Goal: Information Seeking & Learning: Learn about a topic

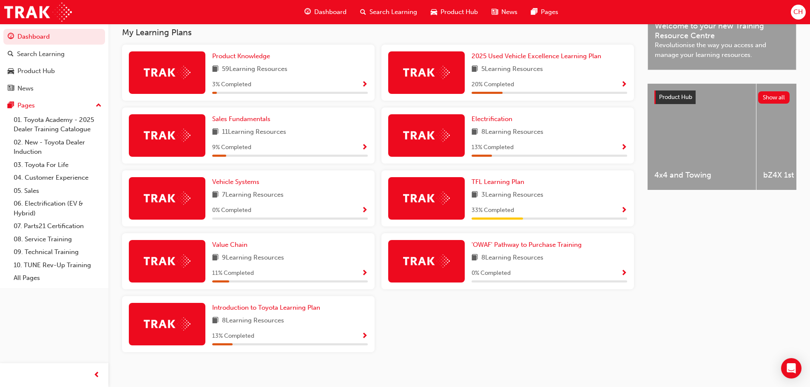
scroll to position [285, 0]
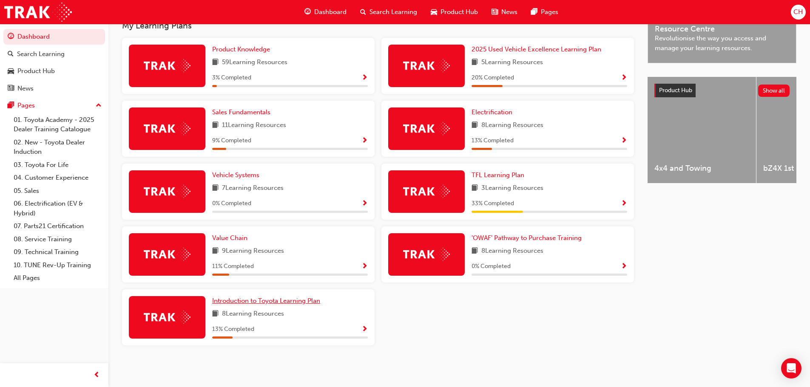
click at [275, 301] on span "Introduction to Toyota Learning Plan" at bounding box center [266, 301] width 108 height 8
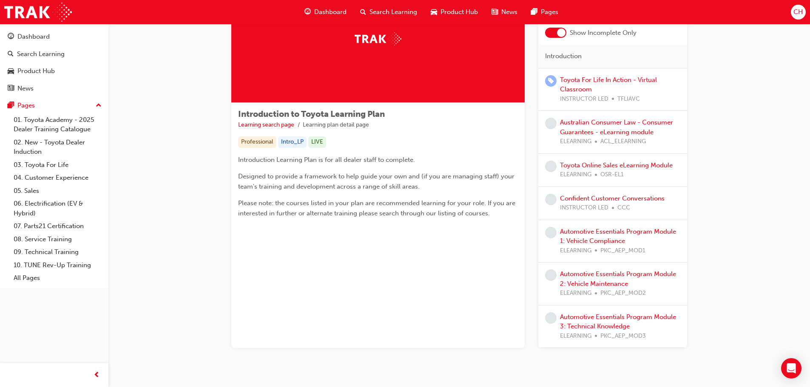
scroll to position [85, 0]
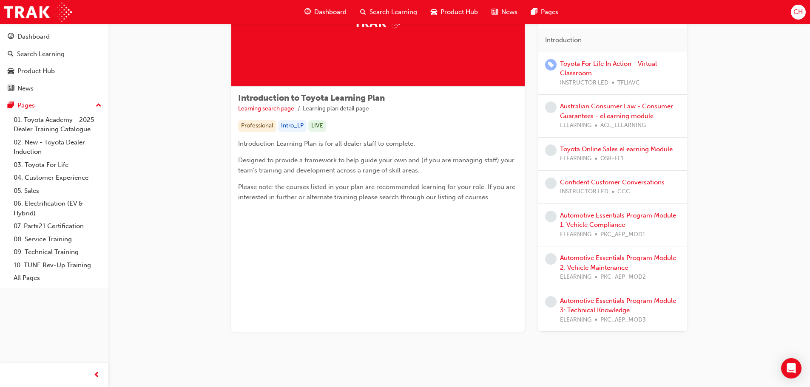
click at [312, 3] on div "Dashboard Search Learning Product Hub News Pages" at bounding box center [431, 12] width 274 height 24
click at [313, 5] on div "Dashboard" at bounding box center [326, 11] width 56 height 17
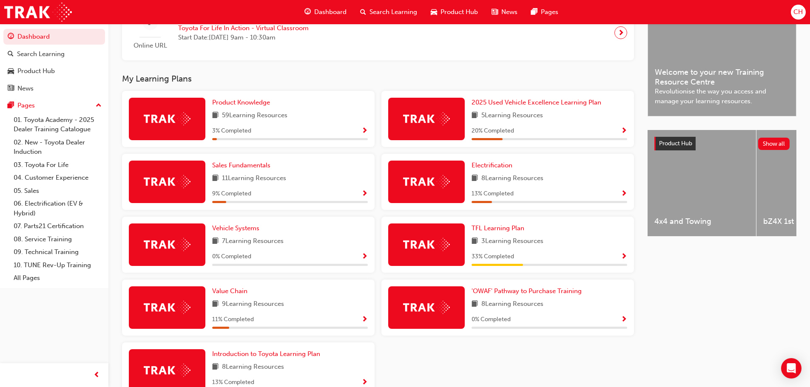
scroll to position [255, 0]
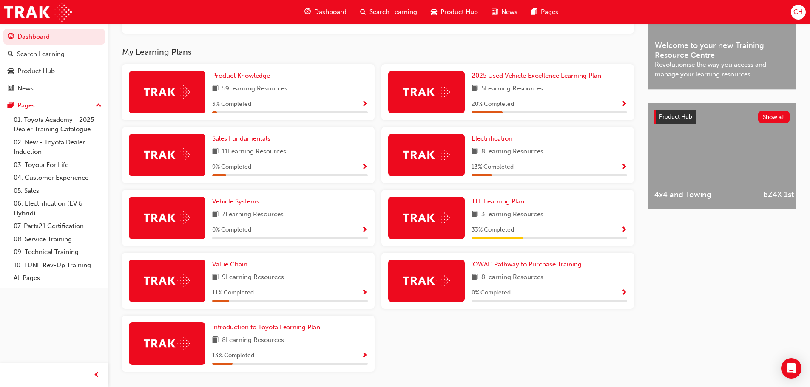
click at [492, 205] on span "TFL Learning Plan" at bounding box center [498, 202] width 53 height 8
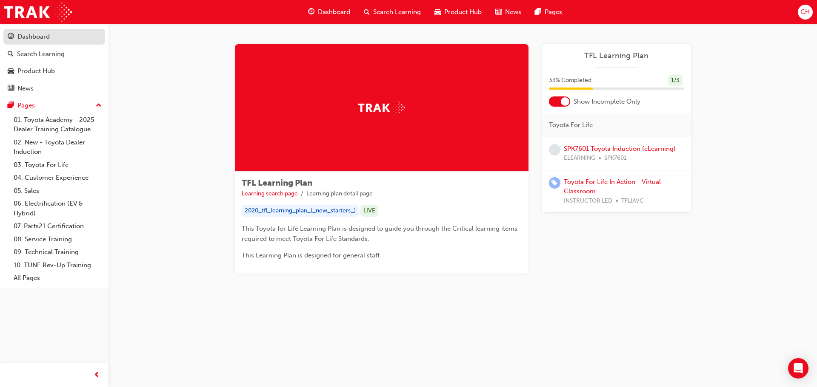
click at [49, 38] on div "Dashboard" at bounding box center [33, 37] width 32 height 10
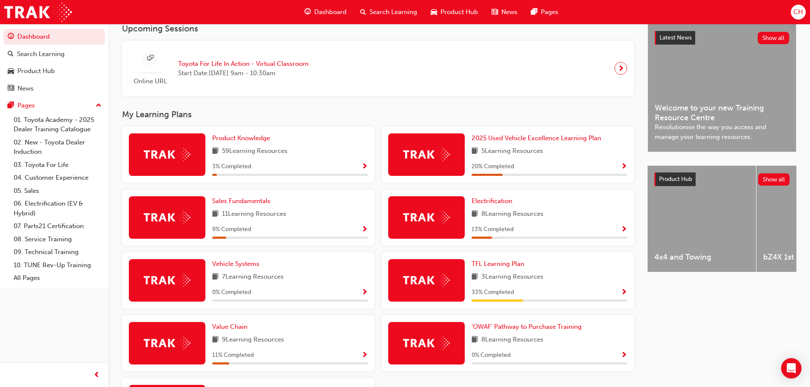
scroll to position [213, 0]
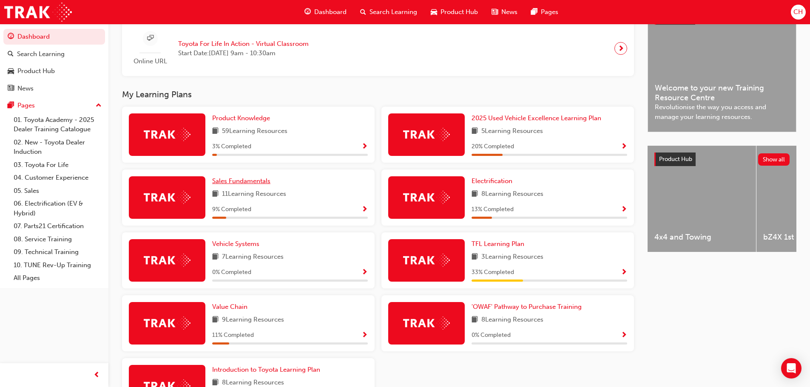
click at [252, 185] on span "Sales Fundamentals" at bounding box center [241, 181] width 58 height 8
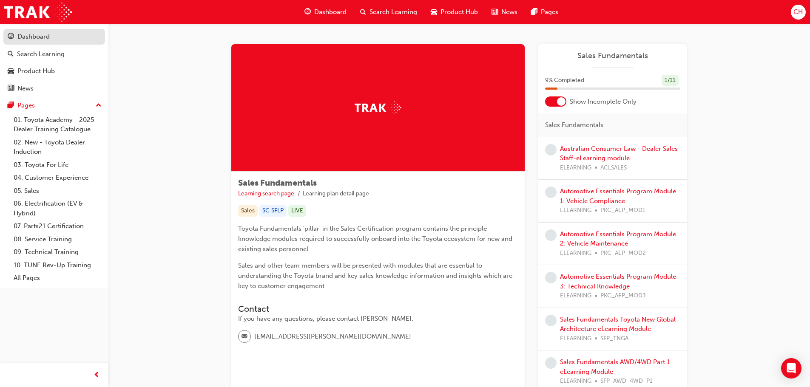
click at [37, 36] on div "Dashboard" at bounding box center [33, 37] width 32 height 10
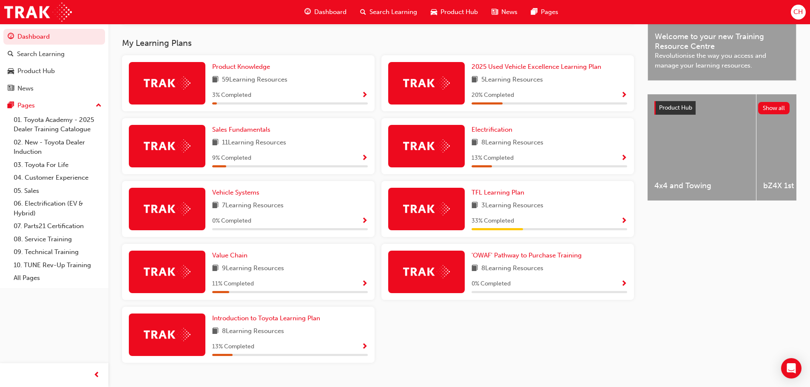
scroll to position [285, 0]
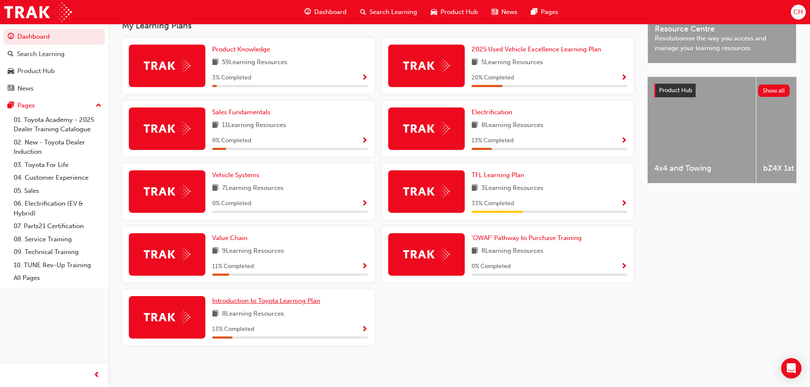
click at [287, 301] on span "Introduction to Toyota Learning Plan" at bounding box center [266, 301] width 108 height 8
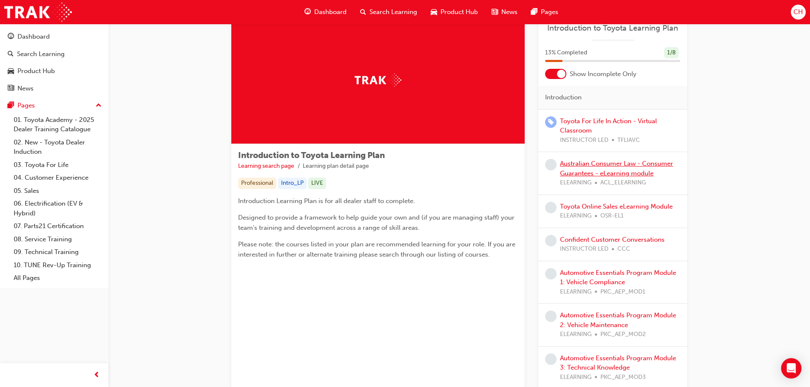
scroll to position [43, 0]
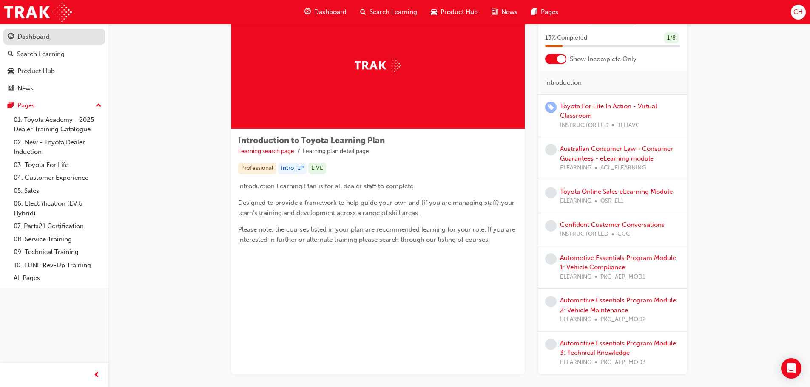
click at [29, 43] on link "Dashboard" at bounding box center [54, 37] width 102 height 16
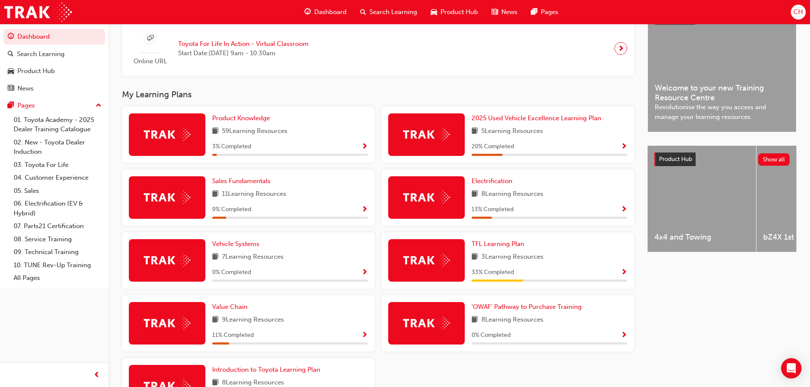
scroll to position [255, 0]
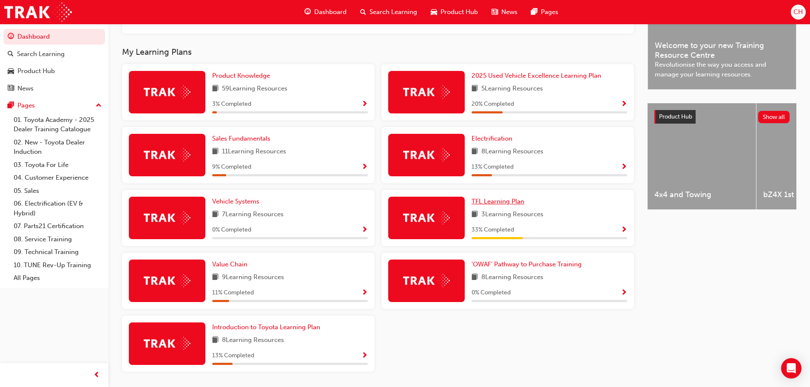
click at [513, 201] on span "TFL Learning Plan" at bounding box center [498, 202] width 53 height 8
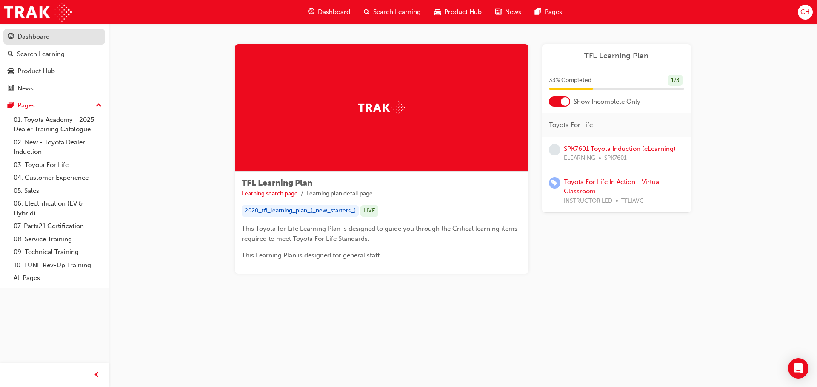
click at [50, 38] on div "Dashboard" at bounding box center [54, 36] width 93 height 11
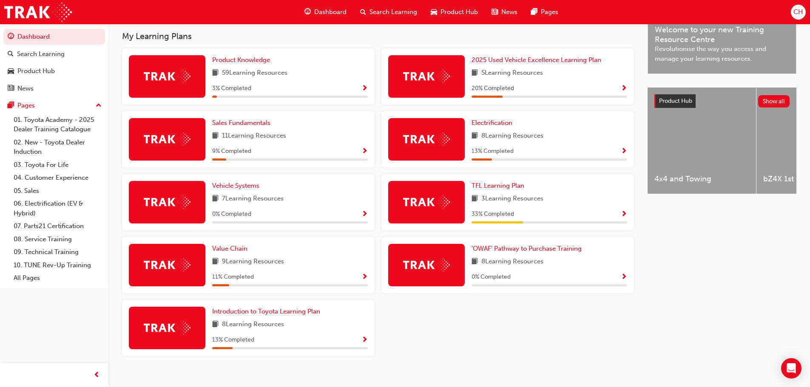
scroll to position [285, 0]
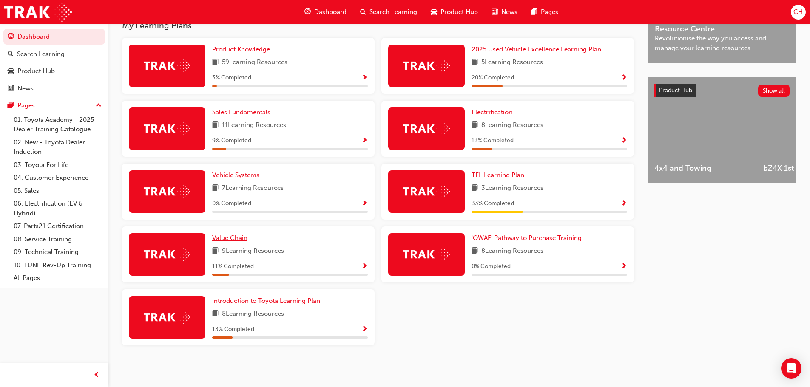
click at [245, 237] on span "Value Chain" at bounding box center [229, 238] width 35 height 8
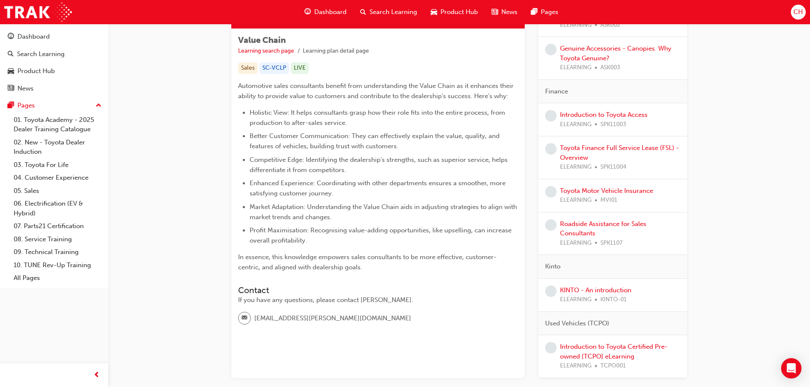
scroll to position [68, 0]
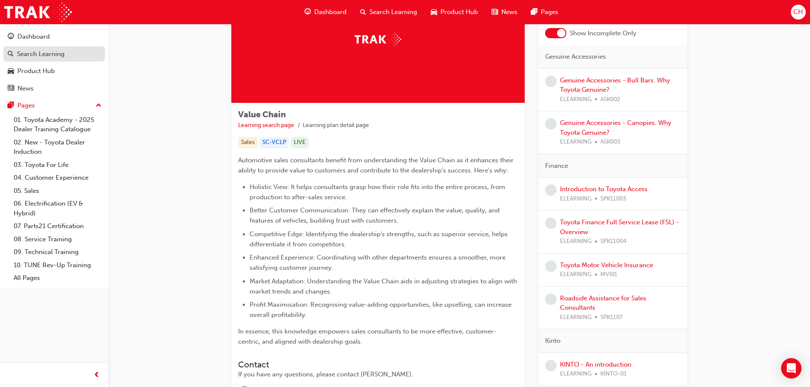
click at [63, 48] on link "Search Learning" at bounding box center [54, 54] width 102 height 16
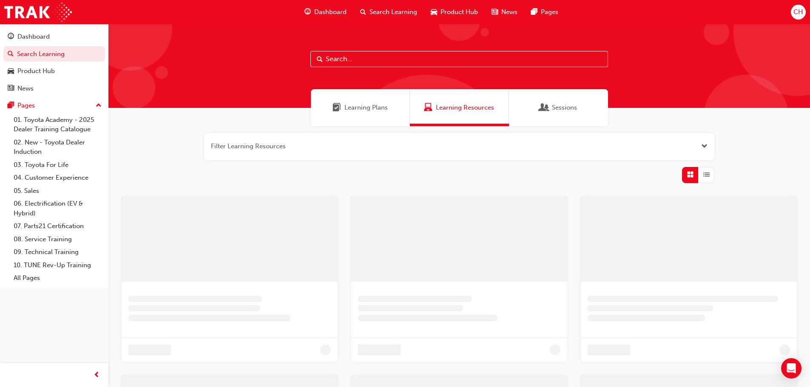
click at [63, 45] on button "Dashboard Search Learning Product Hub News Pages" at bounding box center [54, 62] width 102 height 71
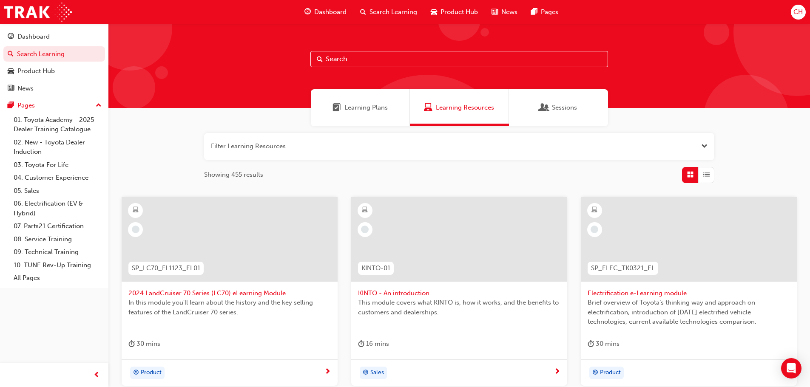
click at [380, 56] on input "text" at bounding box center [459, 59] width 298 height 16
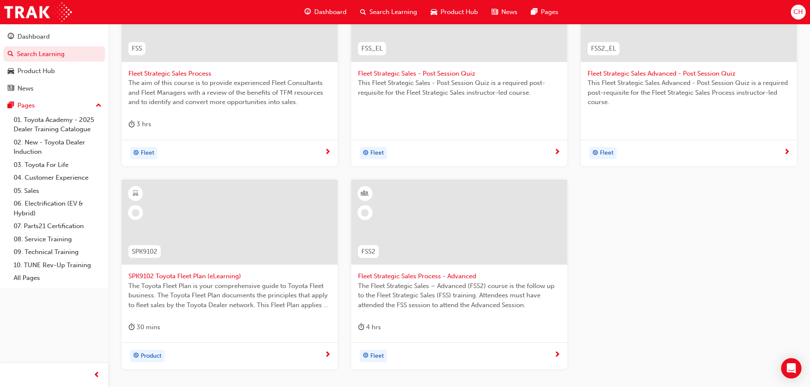
scroll to position [199, 0]
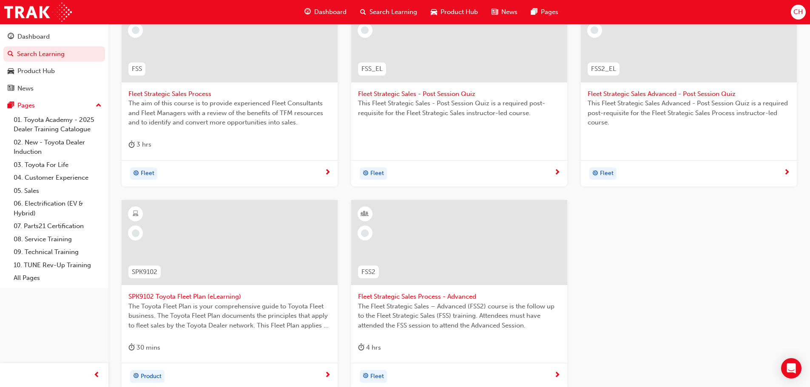
type input "fleet"
click at [214, 298] on span "SPK9102 Toyota Fleet Plan (eLearning)" at bounding box center [229, 297] width 202 height 10
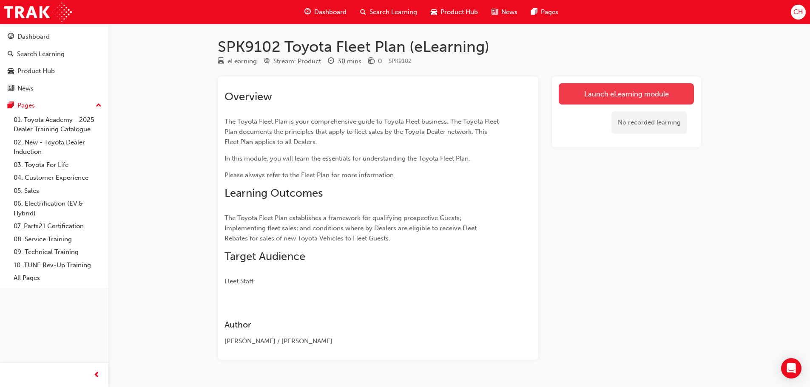
click at [644, 93] on link "Launch eLearning module" at bounding box center [626, 93] width 135 height 21
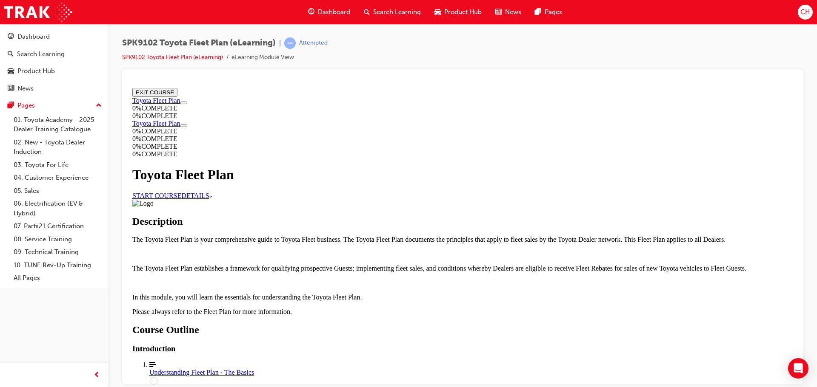
click at [181, 199] on link "START COURSE" at bounding box center [156, 195] width 49 height 7
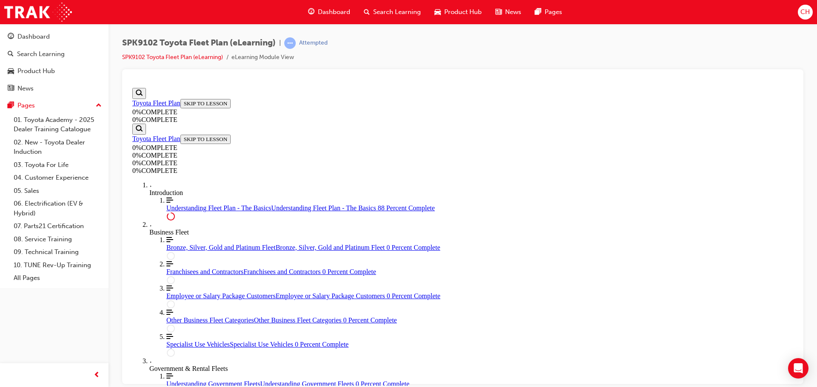
scroll to position [1470, 0]
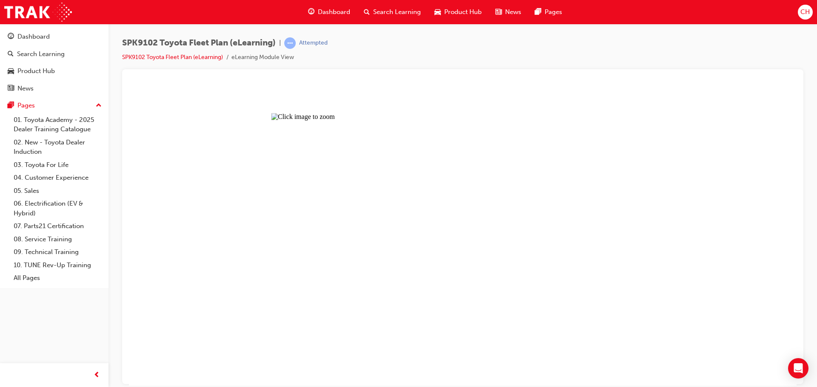
click at [258, 170] on button "Unzoom image" at bounding box center [462, 235] width 667 height 302
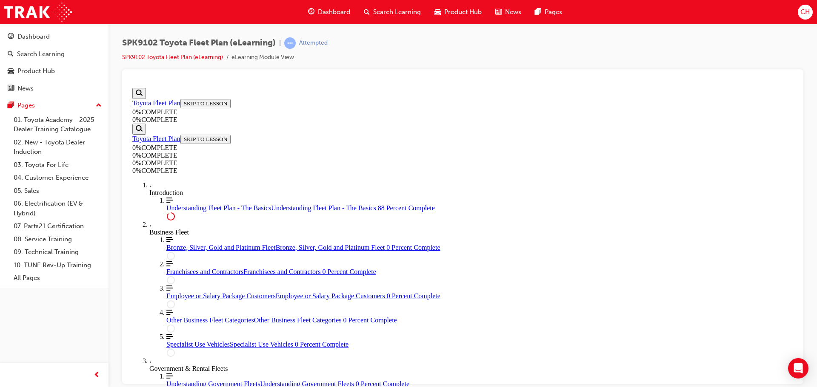
scroll to position [1628, 0]
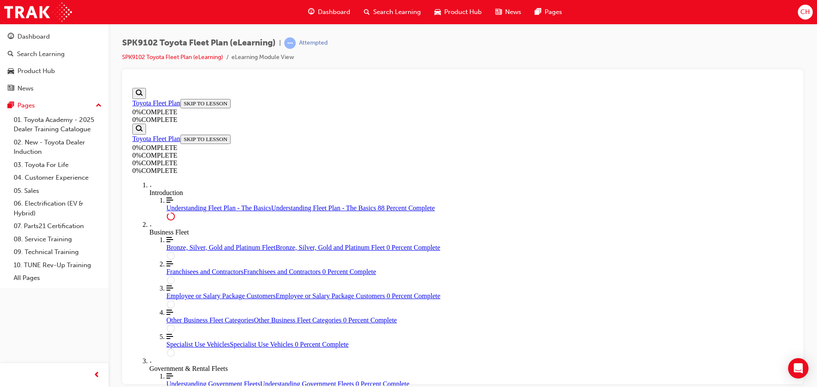
scroll to position [1939, 0]
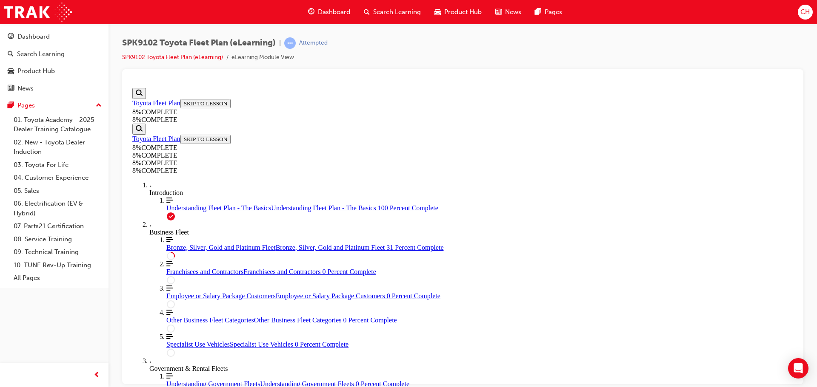
scroll to position [710, 0]
drag, startPoint x: 466, startPoint y: 269, endPoint x: 591, endPoint y: 169, distance: 159.8
drag, startPoint x: 466, startPoint y: 275, endPoint x: 468, endPoint y: 264, distance: 11.2
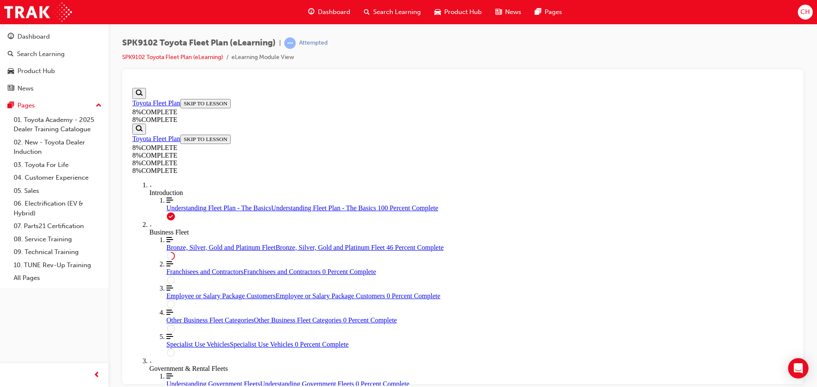
drag, startPoint x: 488, startPoint y: 175, endPoint x: 497, endPoint y: 183, distance: 12.4
drag, startPoint x: 424, startPoint y: 324, endPoint x: 589, endPoint y: 176, distance: 221.7
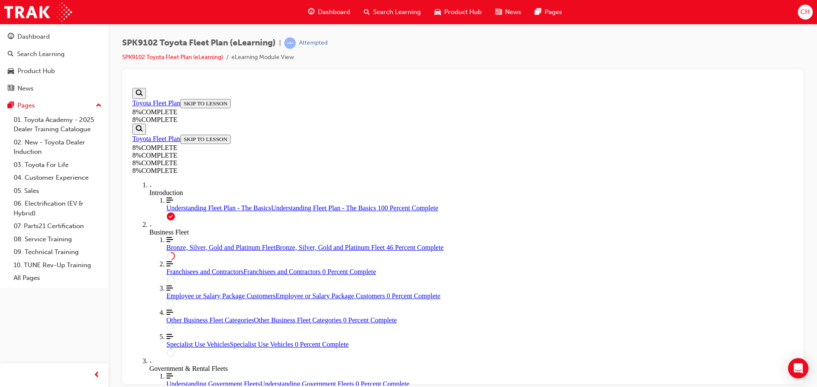
scroll to position [1433, 0]
drag, startPoint x: 431, startPoint y: 352, endPoint x: 528, endPoint y: 349, distance: 97.4
drag, startPoint x: 431, startPoint y: 346, endPoint x: 495, endPoint y: 322, distance: 68.6
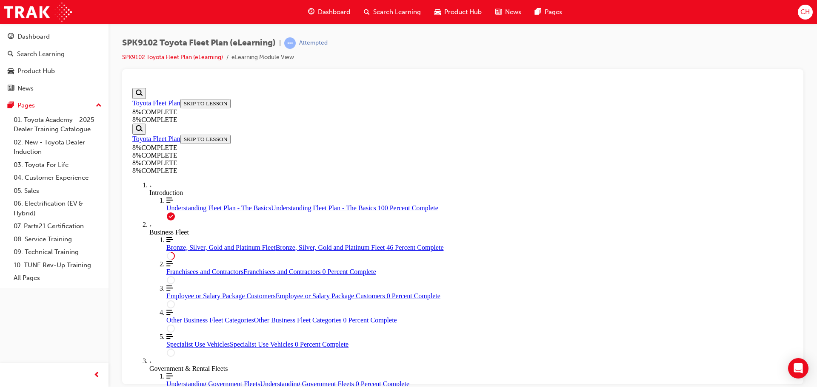
drag, startPoint x: 444, startPoint y: 324, endPoint x: 504, endPoint y: 323, distance: 60.0
drag, startPoint x: 447, startPoint y: 234, endPoint x: 521, endPoint y: 236, distance: 73.2
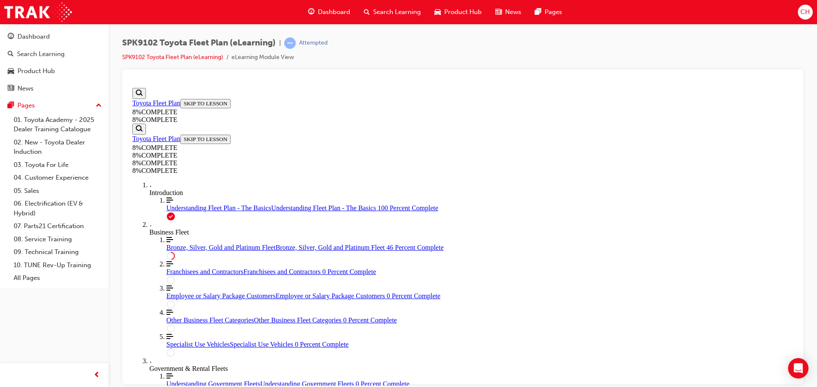
drag, startPoint x: 451, startPoint y: 140, endPoint x: 429, endPoint y: 142, distance: 22.6
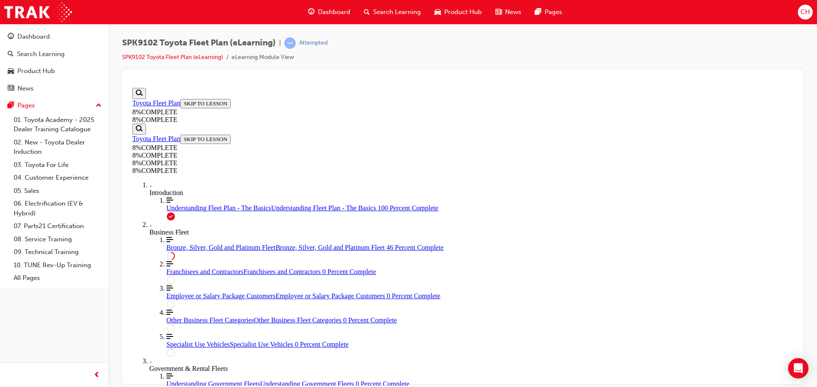
drag, startPoint x: 466, startPoint y: 157, endPoint x: 458, endPoint y: 155, distance: 8.8
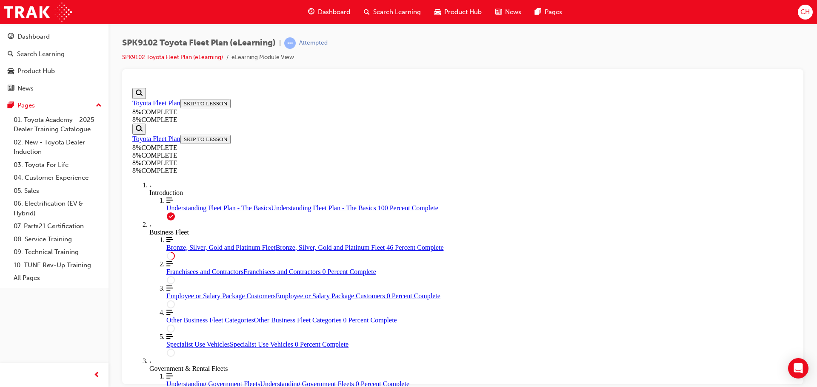
drag, startPoint x: 573, startPoint y: 307, endPoint x: 554, endPoint y: 227, distance: 81.8
drag, startPoint x: 431, startPoint y: 154, endPoint x: 441, endPoint y: 314, distance: 160.7
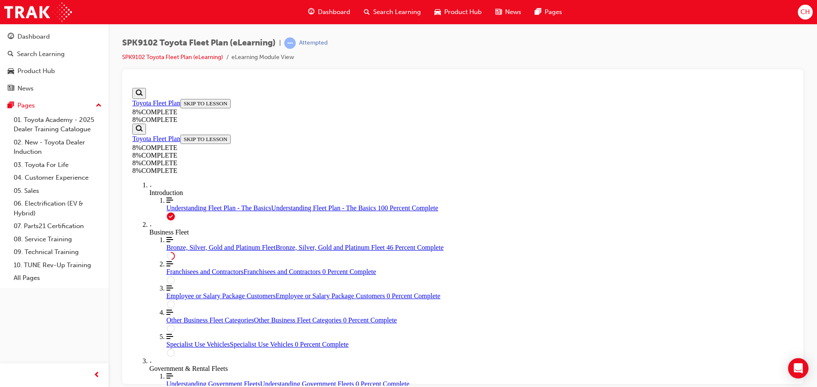
drag, startPoint x: 450, startPoint y: 151, endPoint x: 540, endPoint y: 138, distance: 90.7
drag, startPoint x: 448, startPoint y: 214, endPoint x: 504, endPoint y: 214, distance: 55.3
drag, startPoint x: 459, startPoint y: 201, endPoint x: 386, endPoint y: 217, distance: 74.9
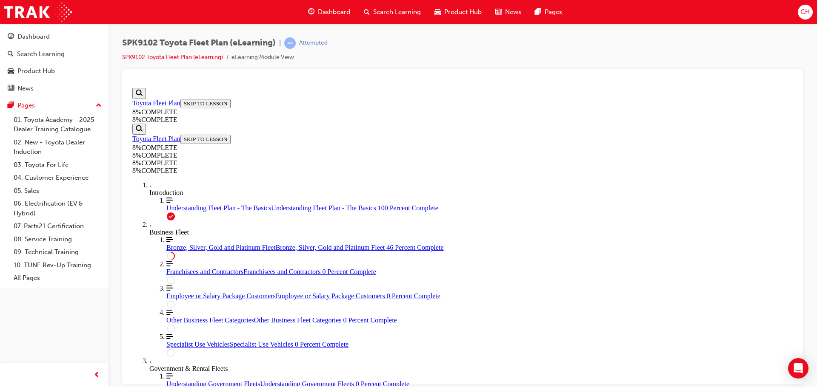
drag, startPoint x: 469, startPoint y: 197, endPoint x: 470, endPoint y: 185, distance: 11.5
drag, startPoint x: 470, startPoint y: 175, endPoint x: 502, endPoint y: 118, distance: 65.2
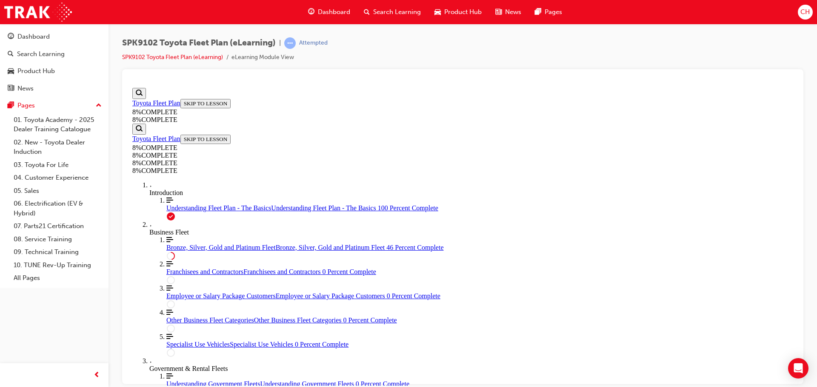
drag, startPoint x: 496, startPoint y: 156, endPoint x: 334, endPoint y: 281, distance: 204.0
drag, startPoint x: 421, startPoint y: 211, endPoint x: 347, endPoint y: 214, distance: 74.5
drag, startPoint x: 433, startPoint y: 148, endPoint x: 450, endPoint y: 317, distance: 169.6
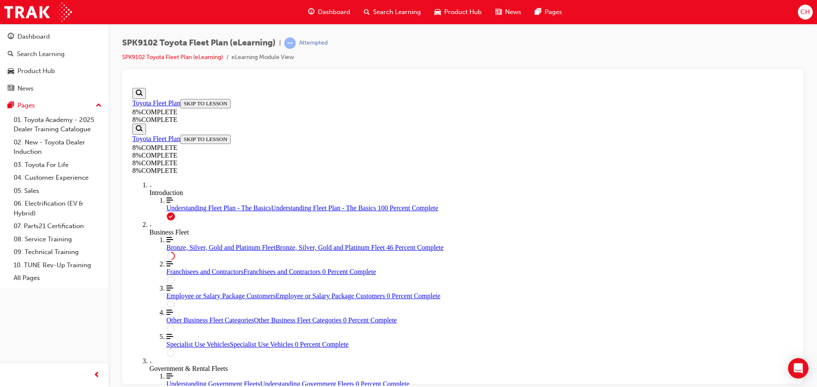
drag, startPoint x: 436, startPoint y: 201, endPoint x: 438, endPoint y: 149, distance: 51.9
drag, startPoint x: 456, startPoint y: 207, endPoint x: 524, endPoint y: 205, distance: 67.6
drag, startPoint x: 458, startPoint y: 253, endPoint x: 524, endPoint y: 242, distance: 67.4
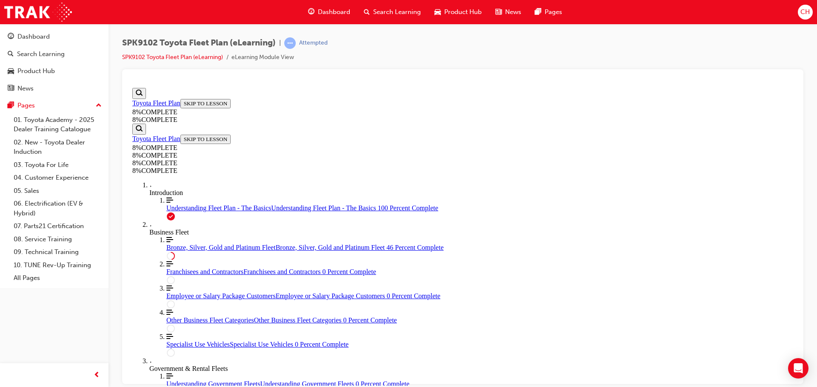
drag, startPoint x: 462, startPoint y: 335, endPoint x: 560, endPoint y: 225, distance: 147.3
drag, startPoint x: 456, startPoint y: 311, endPoint x: 530, endPoint y: 256, distance: 92.5
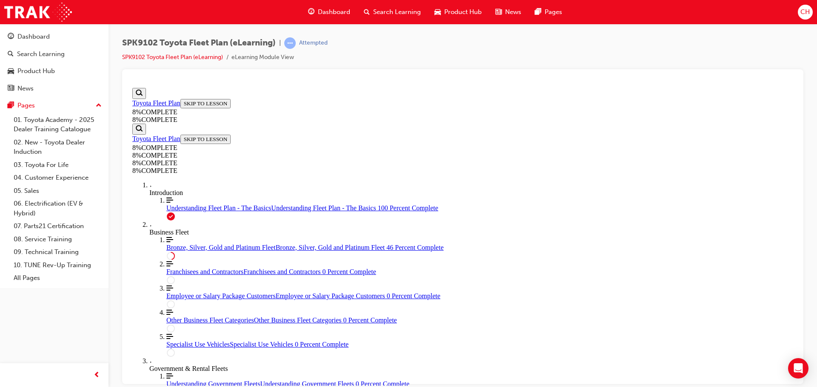
drag, startPoint x: 443, startPoint y: 200, endPoint x: 530, endPoint y: 185, distance: 88.0
drag, startPoint x: 476, startPoint y: 210, endPoint x: 533, endPoint y: 293, distance: 101.0
drag, startPoint x: 445, startPoint y: 213, endPoint x: 543, endPoint y: 199, distance: 99.2
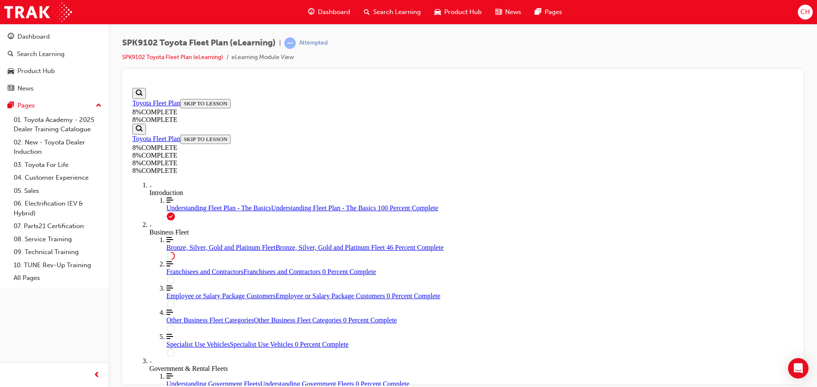
drag, startPoint x: 469, startPoint y: 302, endPoint x: 474, endPoint y: 254, distance: 47.5
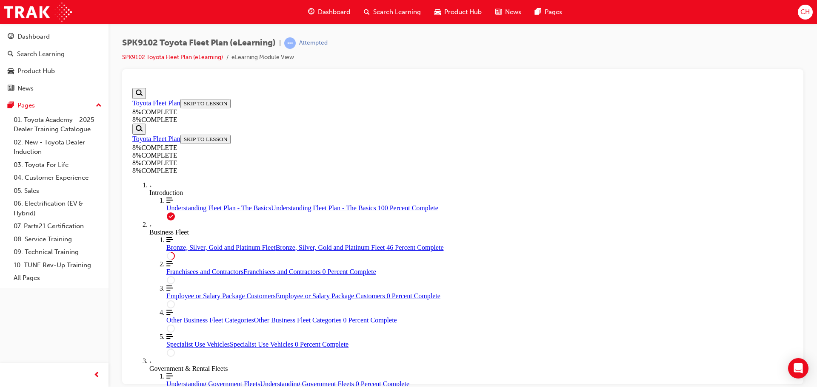
drag, startPoint x: 431, startPoint y: 130, endPoint x: 532, endPoint y: 281, distance: 181.0
drag, startPoint x: 467, startPoint y: 145, endPoint x: 549, endPoint y: 142, distance: 81.8
drag, startPoint x: 480, startPoint y: 205, endPoint x: 545, endPoint y: 200, distance: 65.3
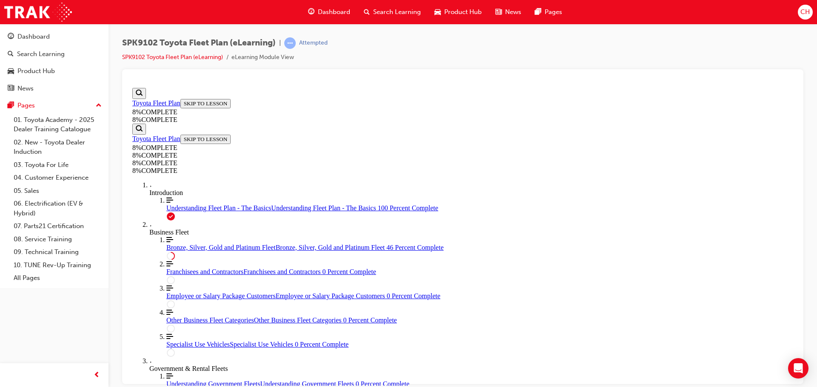
drag, startPoint x: 484, startPoint y: 256, endPoint x: 569, endPoint y: 250, distance: 85.7
drag, startPoint x: 473, startPoint y: 204, endPoint x: 462, endPoint y: 252, distance: 49.1
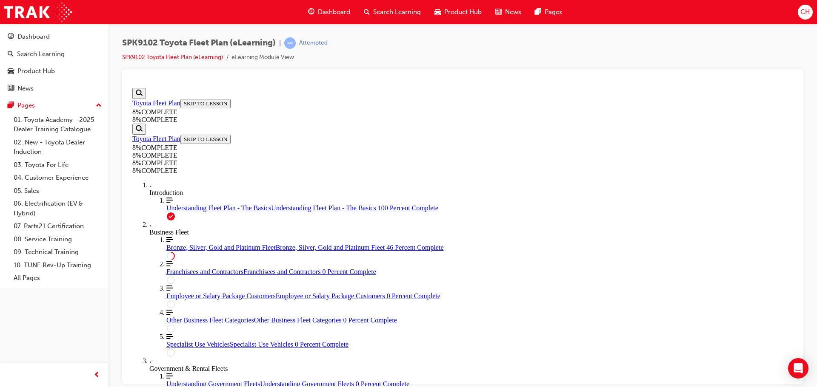
drag, startPoint x: 465, startPoint y: 253, endPoint x: 459, endPoint y: 199, distance: 54.0
drag, startPoint x: 493, startPoint y: 203, endPoint x: 501, endPoint y: 248, distance: 44.8
drag, startPoint x: 457, startPoint y: 211, endPoint x: 575, endPoint y: 211, distance: 117.4
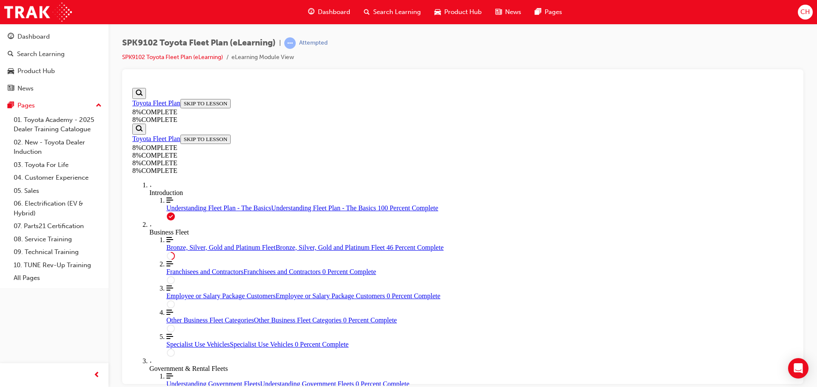
drag, startPoint x: 480, startPoint y: 257, endPoint x: 576, endPoint y: 301, distance: 105.8
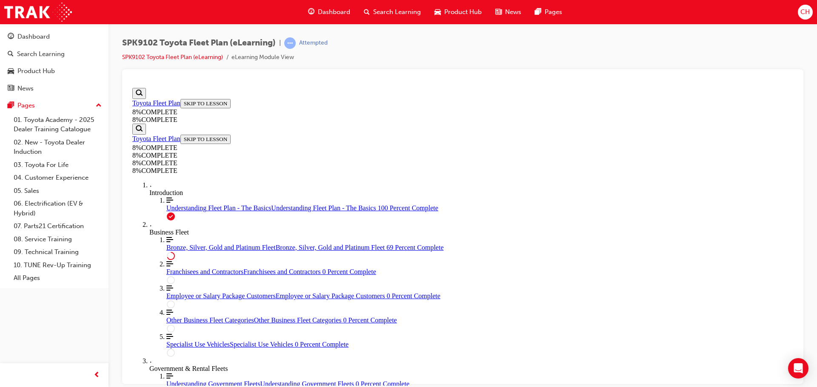
drag, startPoint x: 466, startPoint y: 338, endPoint x: 473, endPoint y: 242, distance: 95.5
drag, startPoint x: 450, startPoint y: 162, endPoint x: 456, endPoint y: 182, distance: 20.9
drag, startPoint x: 456, startPoint y: 182, endPoint x: 530, endPoint y: 273, distance: 117.4
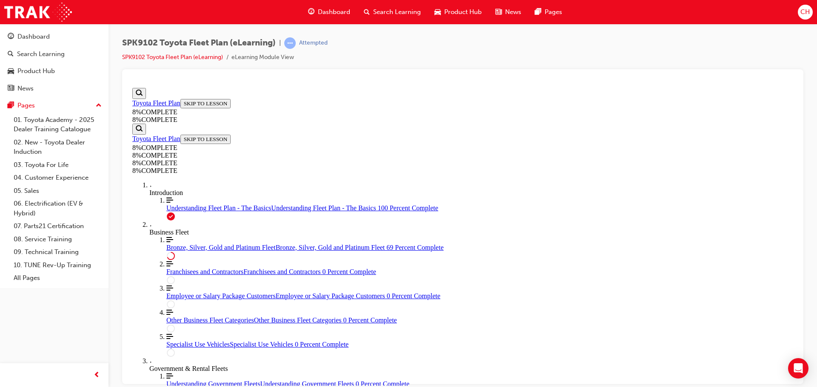
drag, startPoint x: 453, startPoint y: 177, endPoint x: 531, endPoint y: 169, distance: 78.6
drag, startPoint x: 456, startPoint y: 142, endPoint x: 559, endPoint y: 125, distance: 104.5
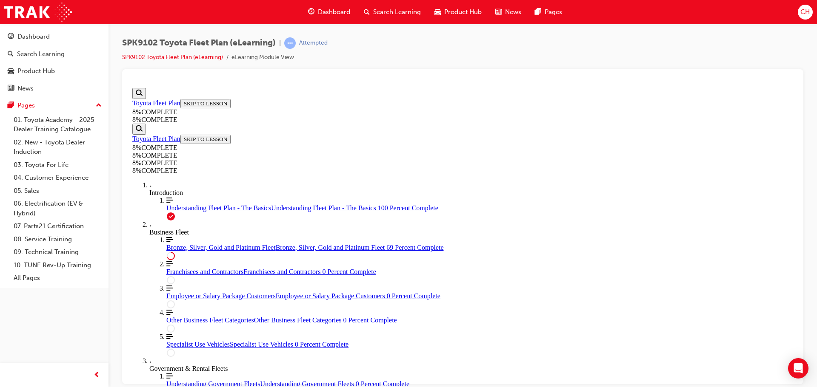
drag, startPoint x: 472, startPoint y: 291, endPoint x: 538, endPoint y: 232, distance: 88.9
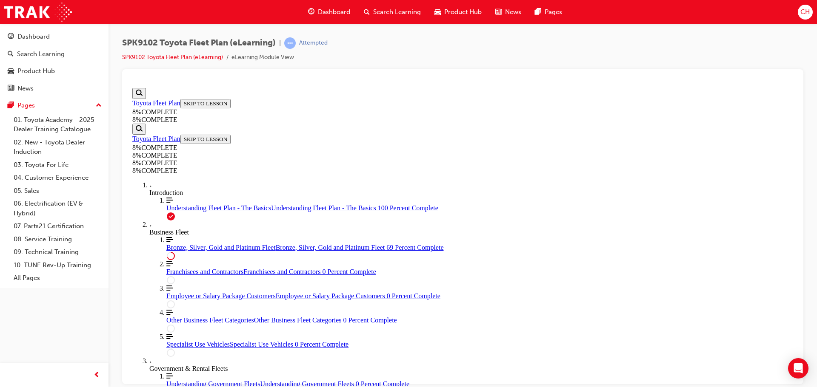
drag, startPoint x: 468, startPoint y: 318, endPoint x: 513, endPoint y: 358, distance: 60.3
drag, startPoint x: 486, startPoint y: 350, endPoint x: 526, endPoint y: 263, distance: 95.9
drag, startPoint x: 458, startPoint y: 324, endPoint x: 517, endPoint y: 322, distance: 59.6
drag, startPoint x: 443, startPoint y: 373, endPoint x: 509, endPoint y: 371, distance: 66.4
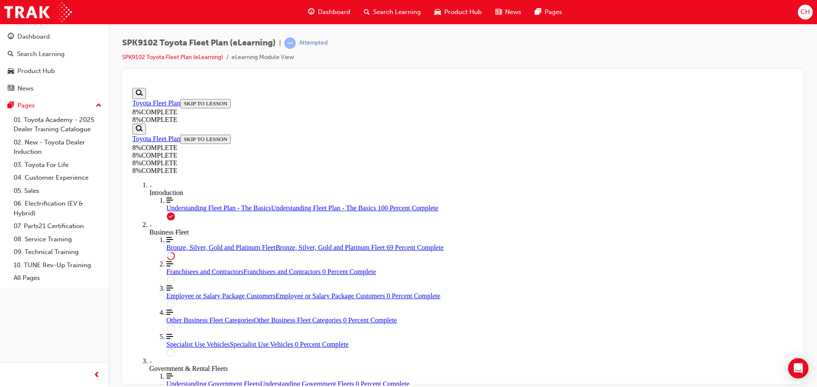
drag, startPoint x: 461, startPoint y: 325, endPoint x: 535, endPoint y: 330, distance: 74.2
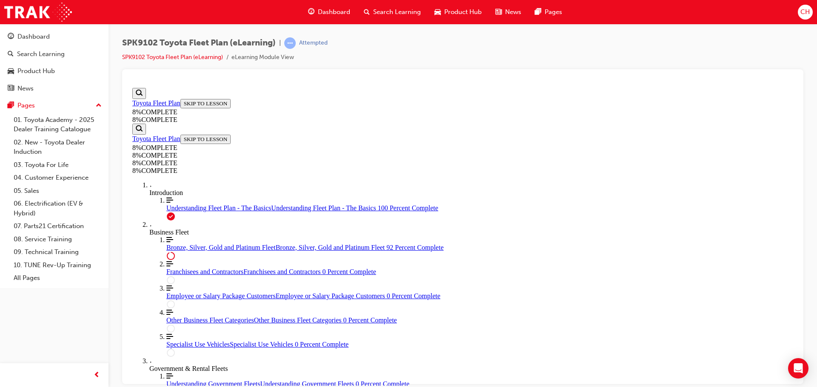
scroll to position [3363, 0]
drag, startPoint x: 452, startPoint y: 249, endPoint x: 555, endPoint y: 252, distance: 103.4
drag, startPoint x: 419, startPoint y: 242, endPoint x: 497, endPoint y: 275, distance: 85.2
drag, startPoint x: 457, startPoint y: 267, endPoint x: 519, endPoint y: 270, distance: 61.8
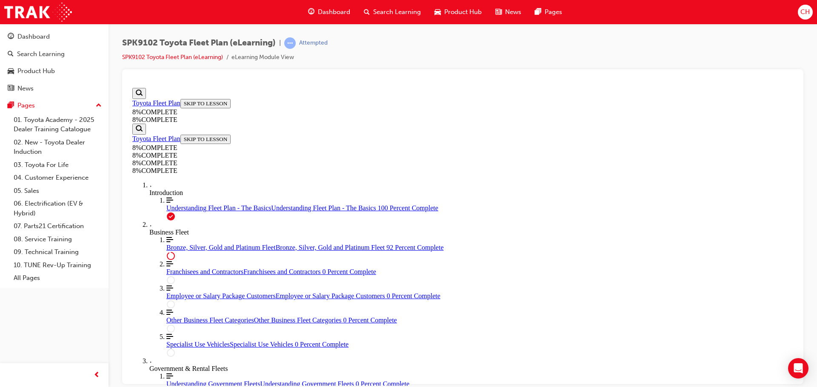
drag, startPoint x: 437, startPoint y: 127, endPoint x: 473, endPoint y: 128, distance: 36.2
drag, startPoint x: 448, startPoint y: 162, endPoint x: 501, endPoint y: 162, distance: 53.2
drag, startPoint x: 445, startPoint y: 199, endPoint x: 477, endPoint y: 178, distance: 38.5
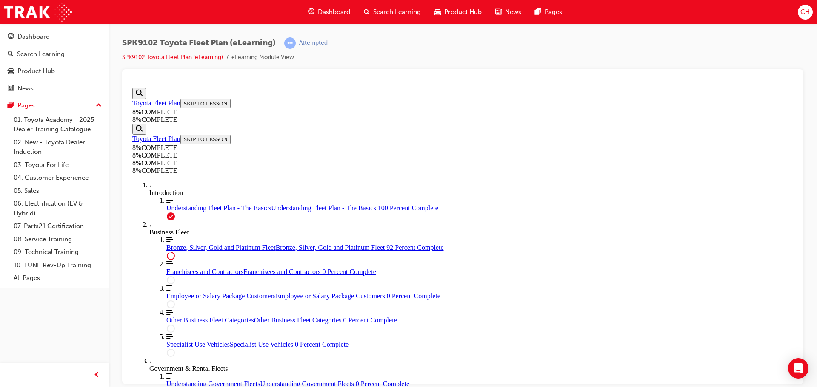
drag, startPoint x: 475, startPoint y: 167, endPoint x: 457, endPoint y: 222, distance: 57.3
drag, startPoint x: 462, startPoint y: 204, endPoint x: 460, endPoint y: 137, distance: 66.8
drag, startPoint x: 468, startPoint y: 104, endPoint x: 445, endPoint y: 151, distance: 52.5
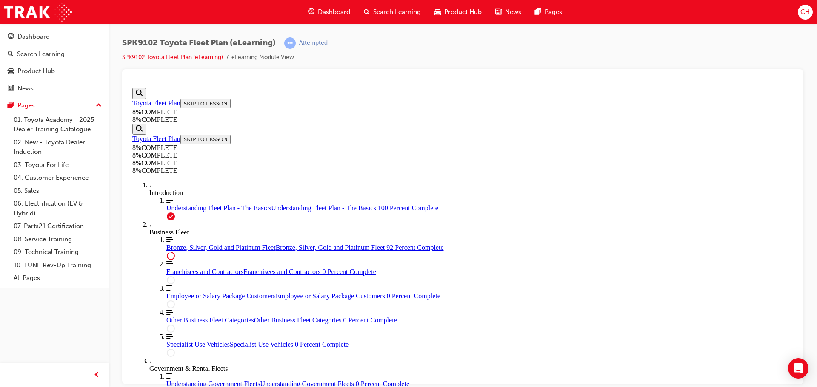
drag, startPoint x: 471, startPoint y: 116, endPoint x: 416, endPoint y: 203, distance: 102.7
drag, startPoint x: 436, startPoint y: 219, endPoint x: 464, endPoint y: 159, distance: 65.6
drag, startPoint x: 450, startPoint y: 202, endPoint x: 513, endPoint y: 202, distance: 63.4
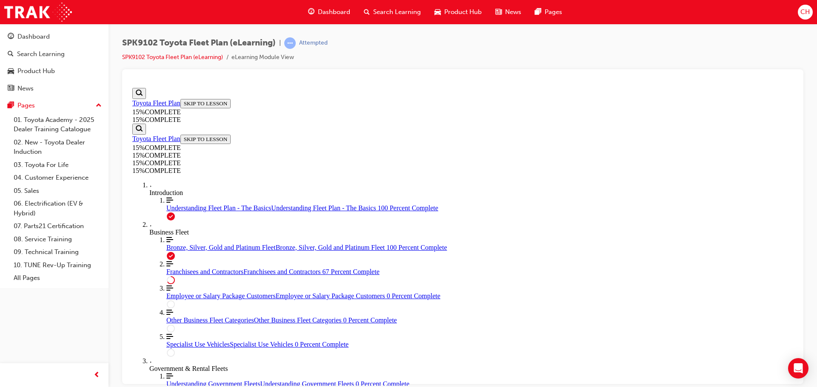
scroll to position [322, 0]
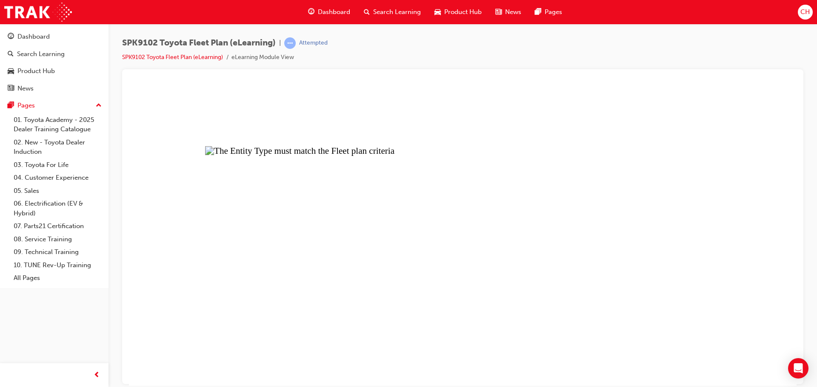
click at [257, 187] on button "Unzoom image" at bounding box center [462, 235] width 667 height 302
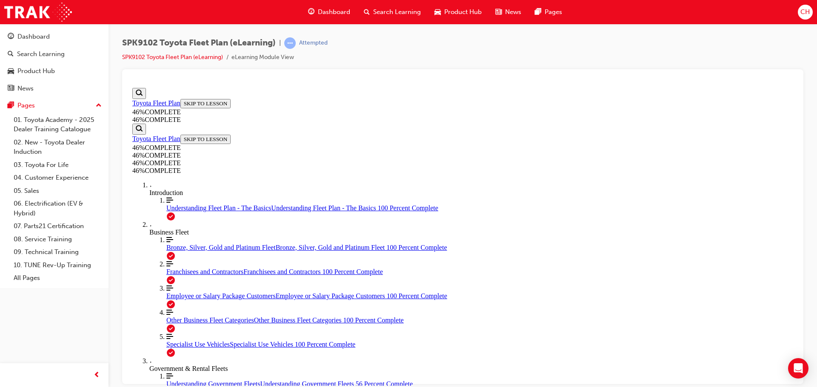
scroll to position [1475, 0]
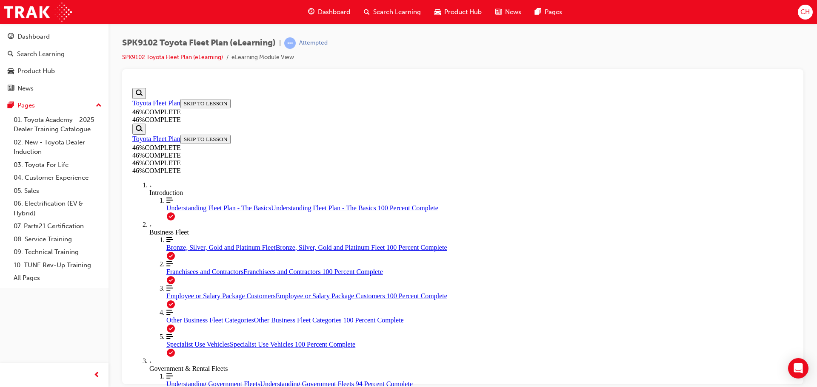
scroll to position [2419, 0]
drag, startPoint x: 482, startPoint y: 325, endPoint x: 485, endPoint y: 320, distance: 6.1
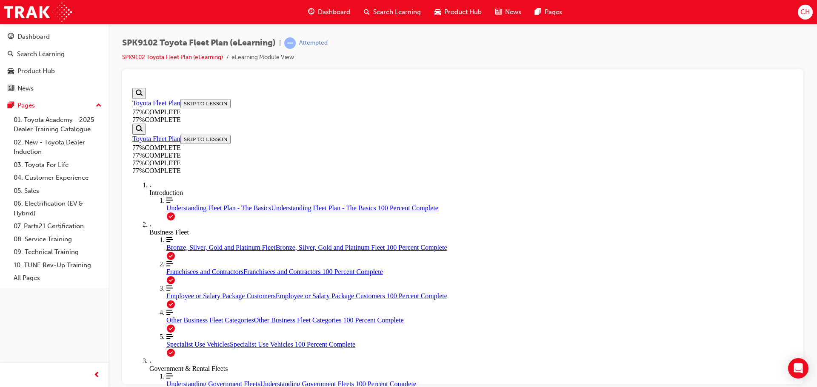
scroll to position [923, 0]
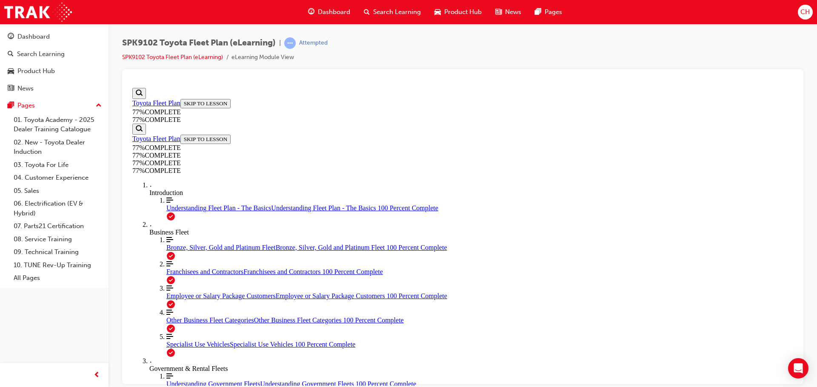
drag, startPoint x: 466, startPoint y: 309, endPoint x: 461, endPoint y: 301, distance: 9.7
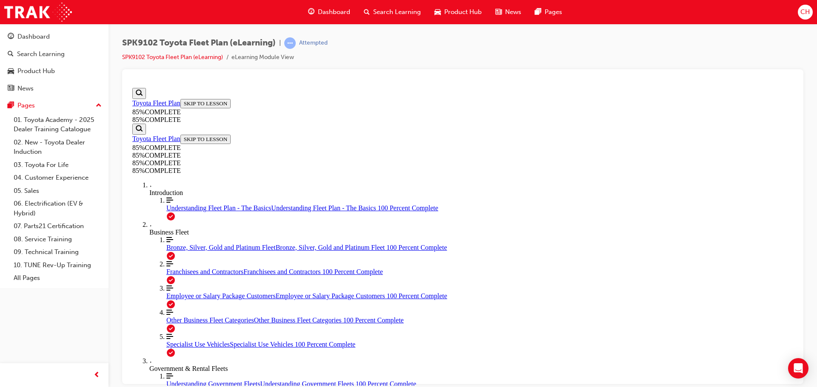
scroll to position [2907, 0]
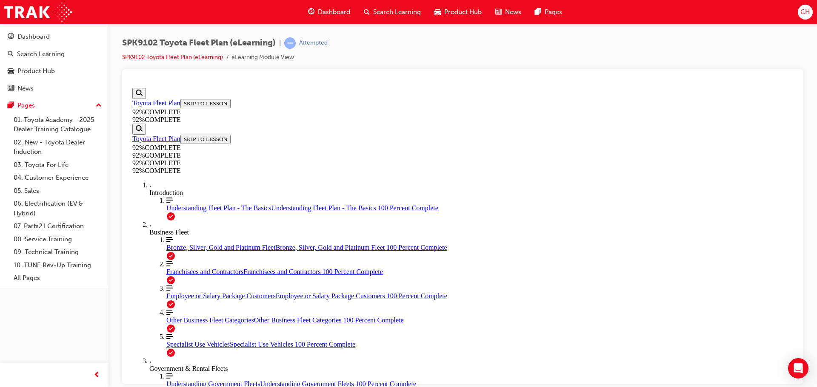
scroll to position [29, 0]
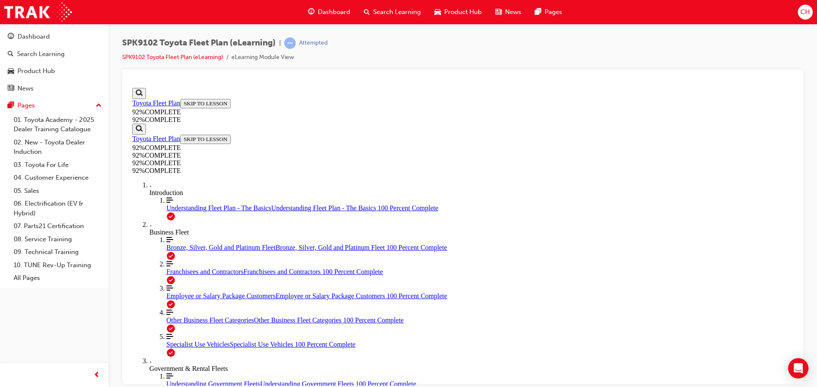
scroll to position [111, 0]
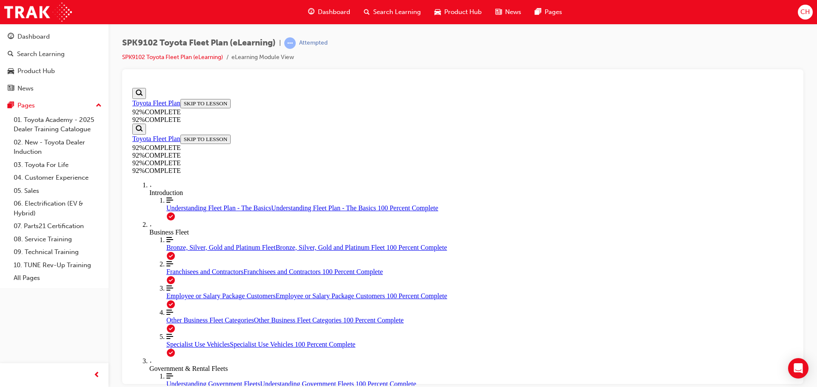
scroll to position [31, 0]
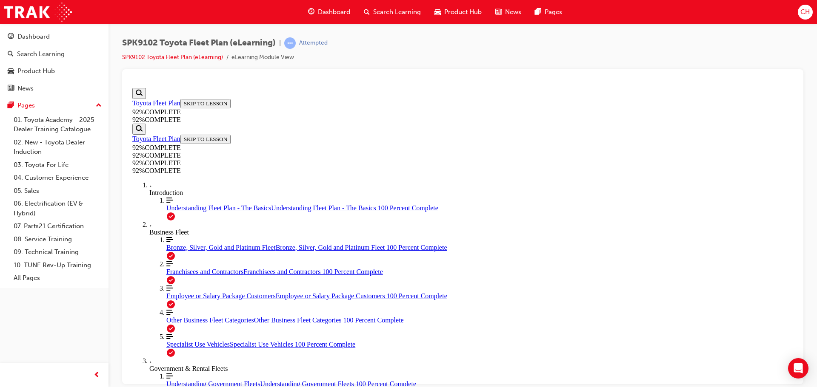
drag, startPoint x: 445, startPoint y: 230, endPoint x: 493, endPoint y: 231, distance: 48.5
drag, startPoint x: 437, startPoint y: 268, endPoint x: 516, endPoint y: 302, distance: 85.7
drag, startPoint x: 451, startPoint y: 313, endPoint x: 453, endPoint y: 309, distance: 4.6
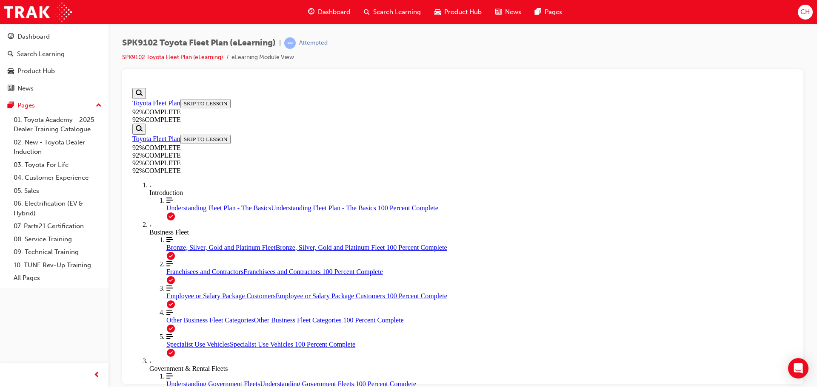
drag, startPoint x: 442, startPoint y: 280, endPoint x: 561, endPoint y: 274, distance: 119.3
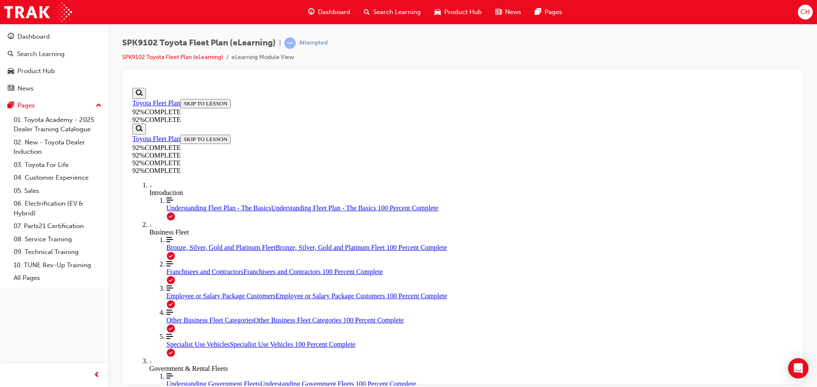
scroll to position [68, 0]
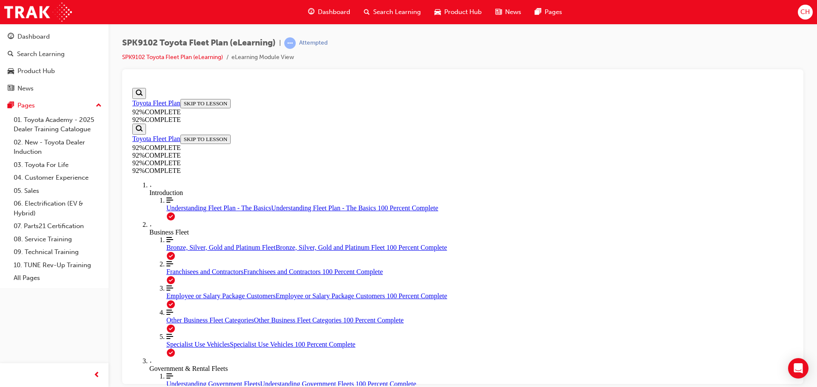
scroll to position [43, 0]
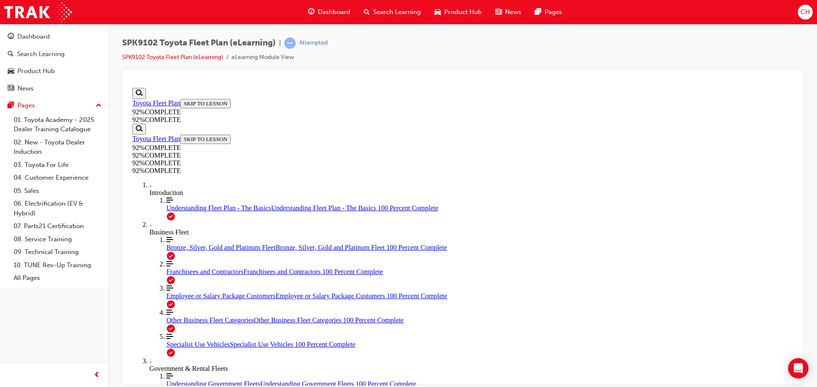
scroll to position [197, 0]
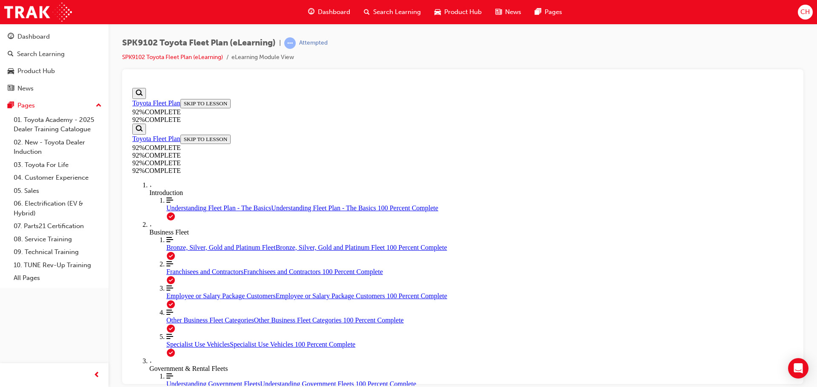
scroll to position [31, 0]
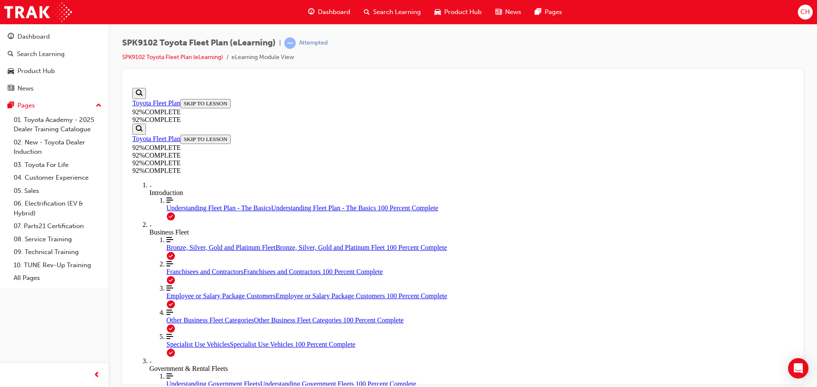
scroll to position [211, 0]
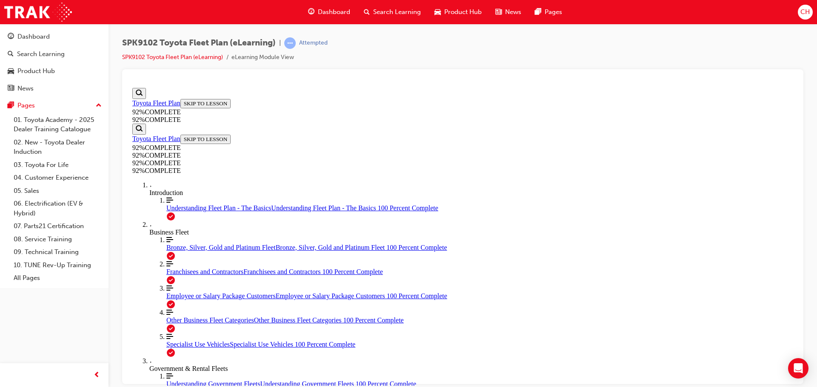
scroll to position [31, 0]
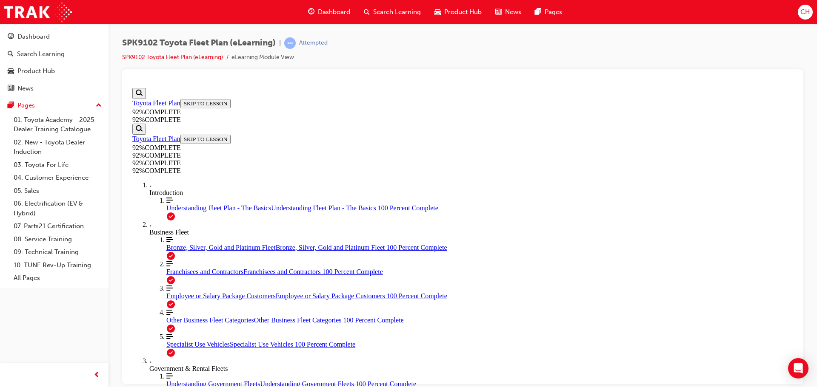
scroll to position [197, 0]
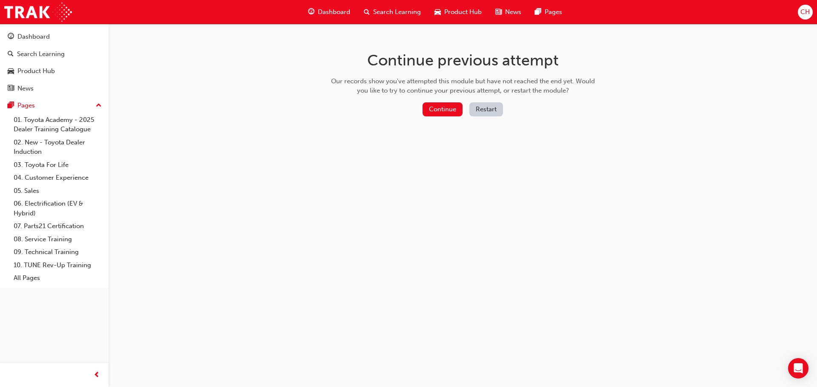
click at [473, 106] on button "Restart" at bounding box center [486, 110] width 34 height 14
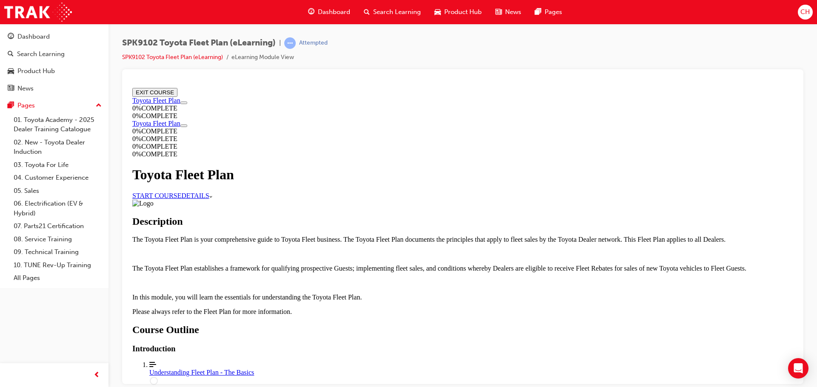
scroll to position [634, 0]
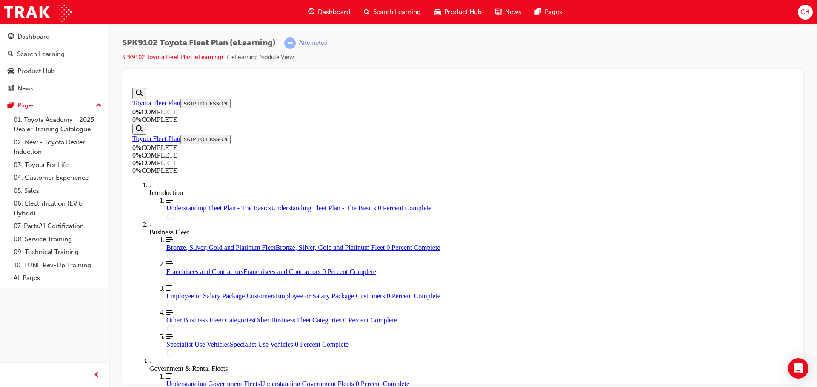
scroll to position [29, 0]
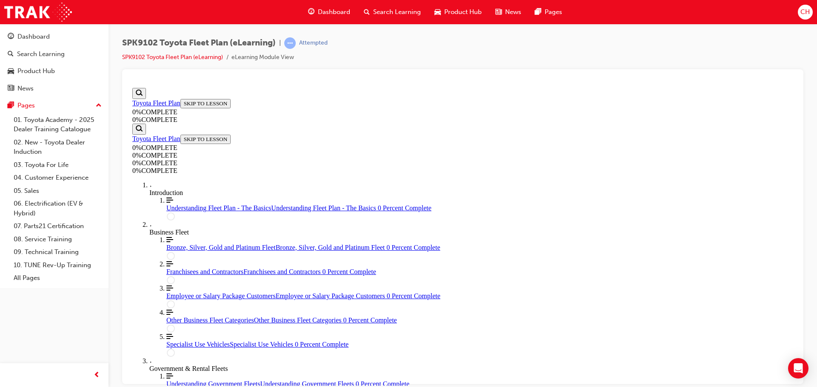
scroll to position [197, 0]
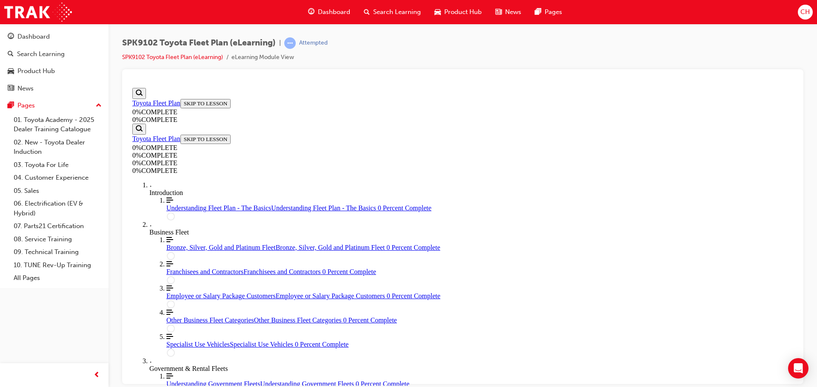
drag, startPoint x: 494, startPoint y: 282, endPoint x: 550, endPoint y: 291, distance: 56.4
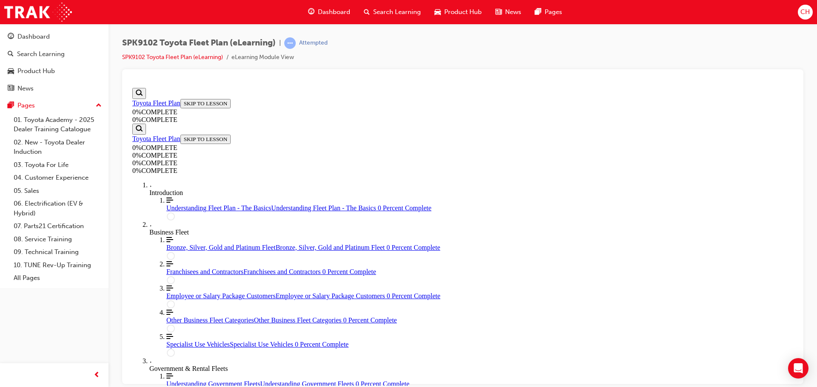
drag, startPoint x: 469, startPoint y: 342, endPoint x: 545, endPoint y: 315, distance: 80.7
drag, startPoint x: 476, startPoint y: 313, endPoint x: 496, endPoint y: 263, distance: 53.9
drag, startPoint x: 477, startPoint y: 345, endPoint x: 525, endPoint y: 341, distance: 47.8
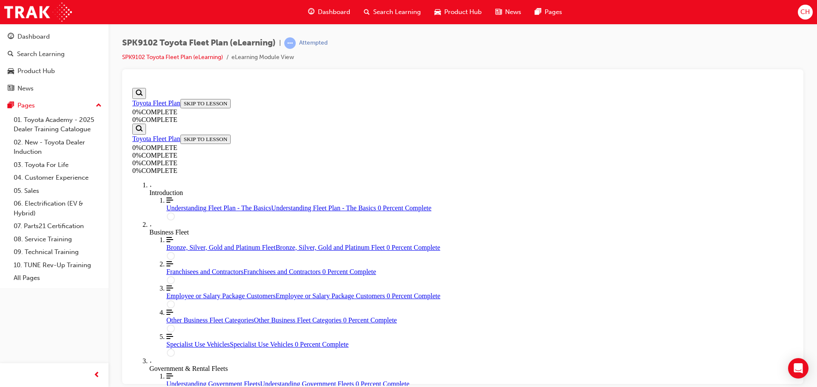
drag, startPoint x: 399, startPoint y: 309, endPoint x: 453, endPoint y: 319, distance: 55.0
drag, startPoint x: 453, startPoint y: 320, endPoint x: 498, endPoint y: 326, distance: 45.5
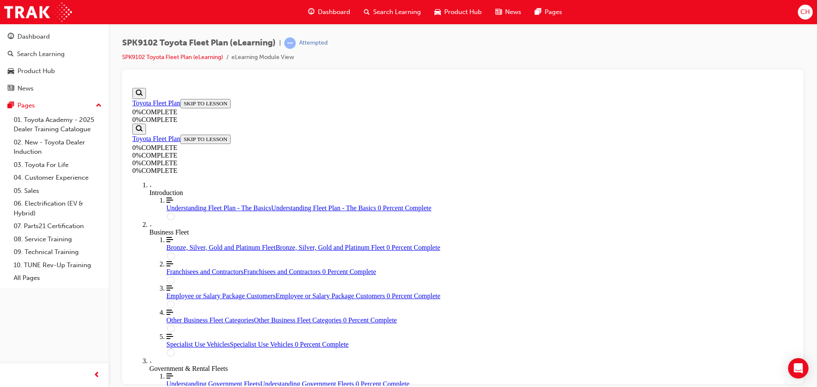
scroll to position [91, 0]
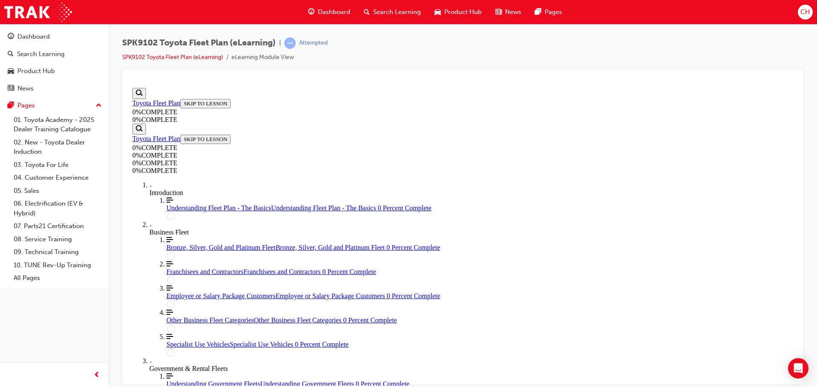
scroll to position [74, 0]
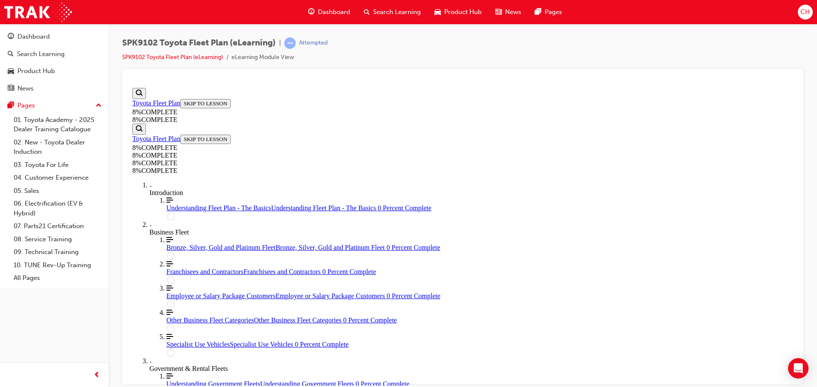
click at [189, 197] on link "Align left Three vertical lines aligned to the left Understanding Fleet Plan - …" at bounding box center [479, 204] width 627 height 15
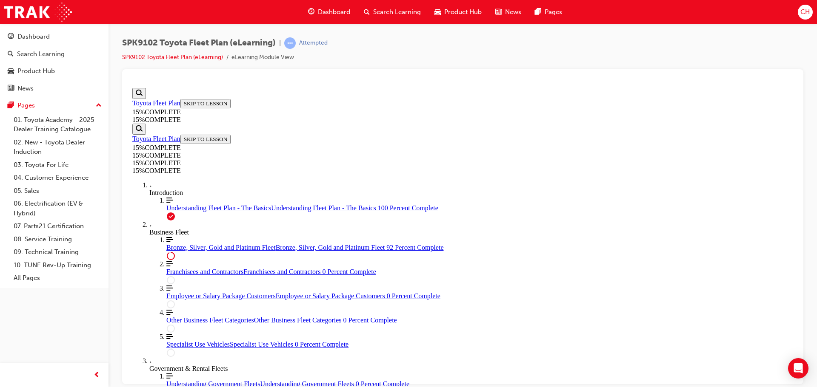
drag, startPoint x: 783, startPoint y: 155, endPoint x: 787, endPoint y: 284, distance: 128.9
drag, startPoint x: 925, startPoint y: 287, endPoint x: 792, endPoint y: 225, distance: 147.1
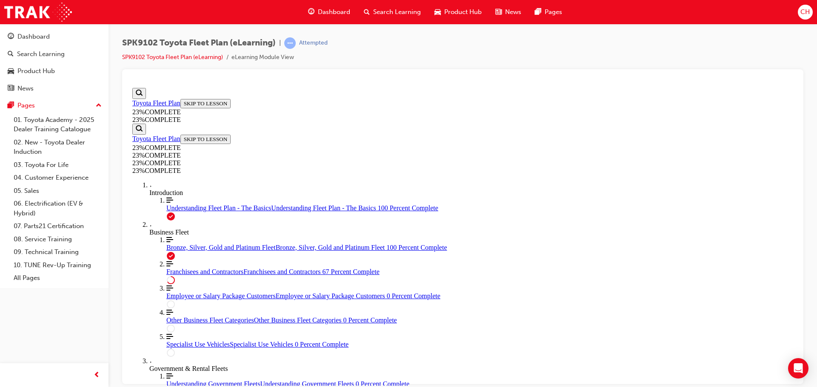
scroll to position [322, 0]
drag, startPoint x: 792, startPoint y: 225, endPoint x: 897, endPoint y: 471, distance: 267.7
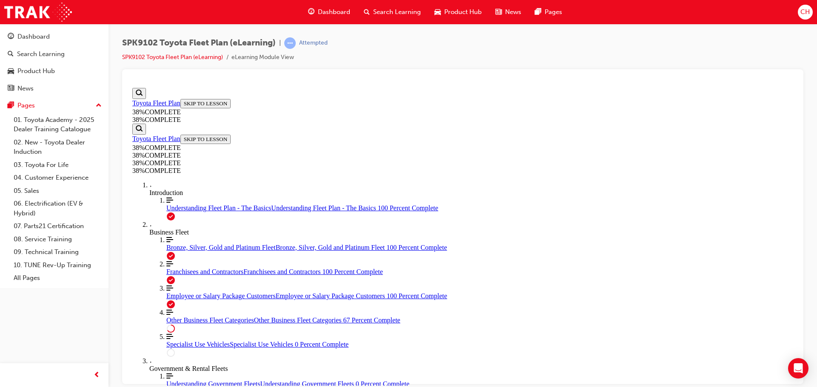
scroll to position [401, 0]
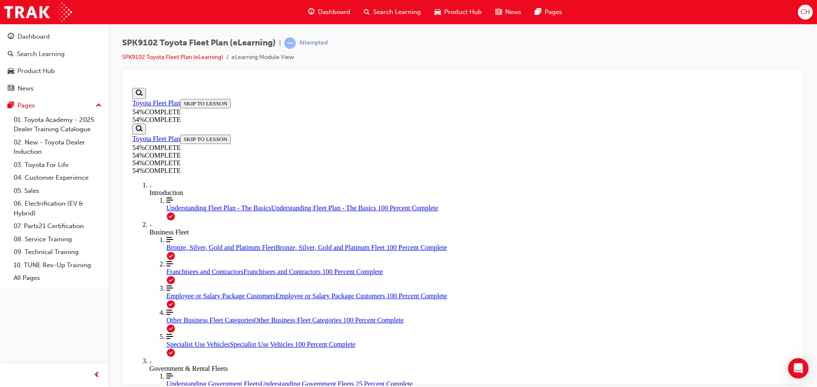
drag, startPoint x: 789, startPoint y: 117, endPoint x: 790, endPoint y: 127, distance: 10.2
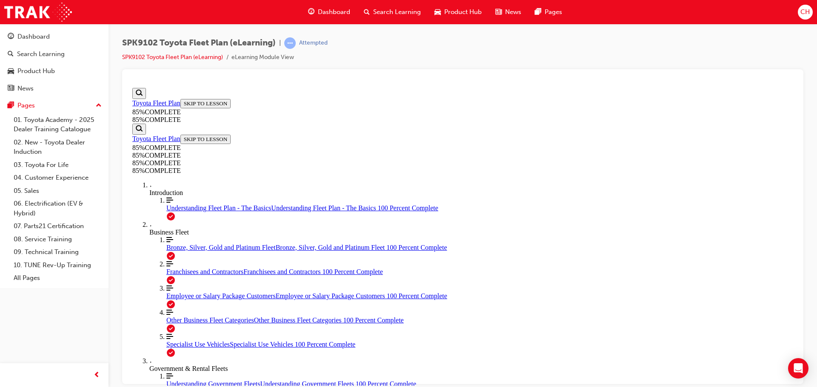
drag, startPoint x: 241, startPoint y: 223, endPoint x: 248, endPoint y: 333, distance: 110.8
click at [248, 333] on div "Search Magnifying glass Toyota Fleet Plan SKIP TO LESSON 100 % COMPLETE 100 % C…" at bounding box center [462, 331] width 661 height 486
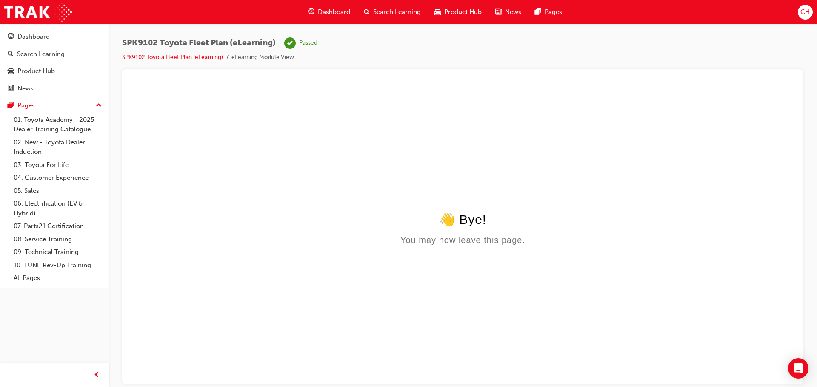
click html "👋 Bye! You may now leave this page."
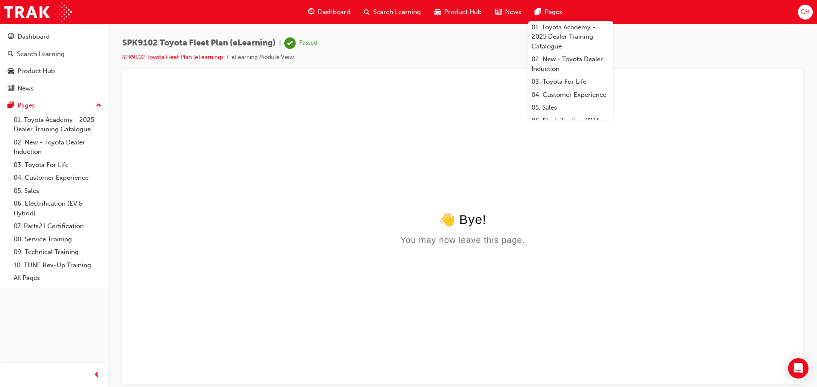
click at [373, 9] on span "Search Learning" at bounding box center [397, 12] width 48 height 10
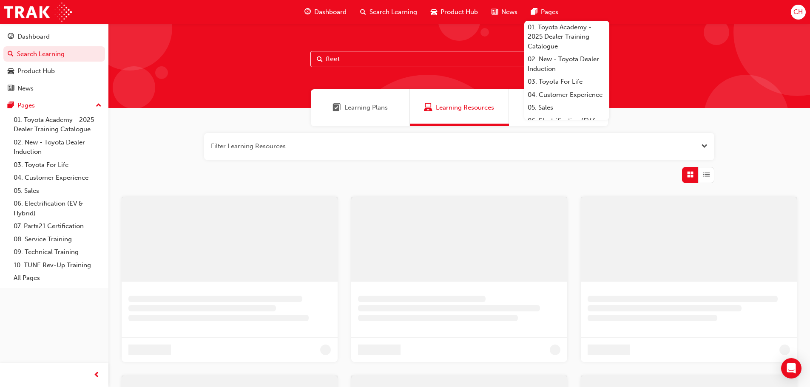
click at [347, 61] on input "fleet" at bounding box center [459, 59] width 298 height 16
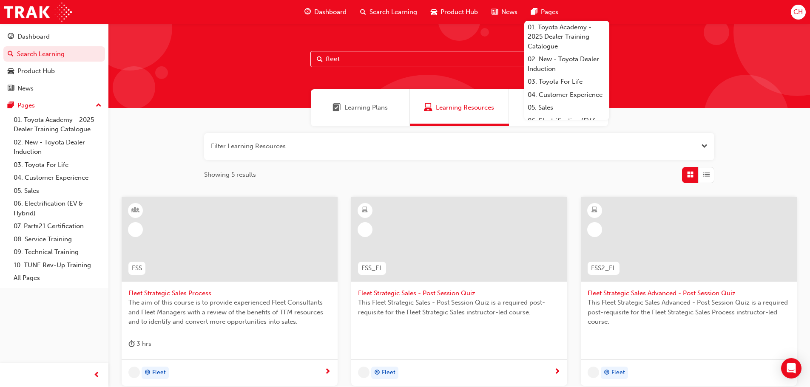
click at [347, 61] on input "fleet" at bounding box center [459, 59] width 298 height 16
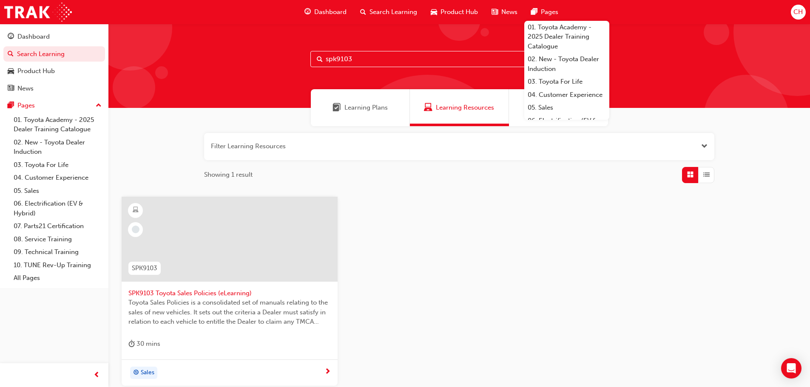
type input "spk9103"
click at [178, 289] on span "SPK9103 Toyota Sales Policies (eLearning)" at bounding box center [229, 294] width 202 height 10
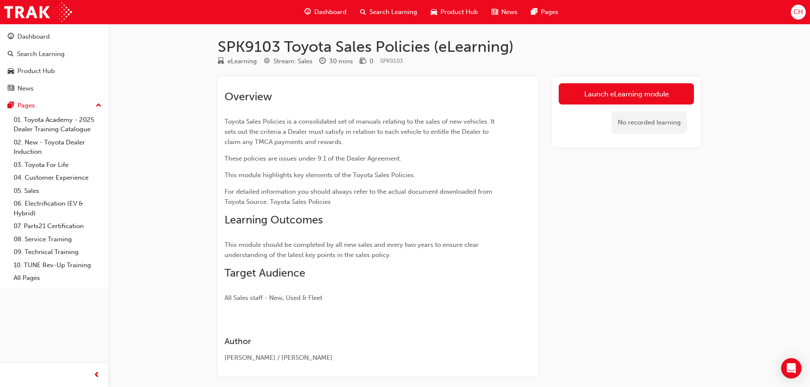
click at [642, 97] on link "Launch eLearning module" at bounding box center [626, 93] width 135 height 21
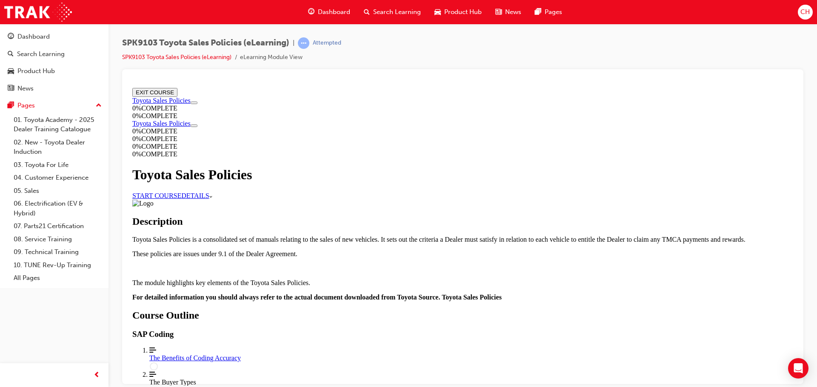
click at [181, 192] on link "START COURSE" at bounding box center [156, 195] width 49 height 7
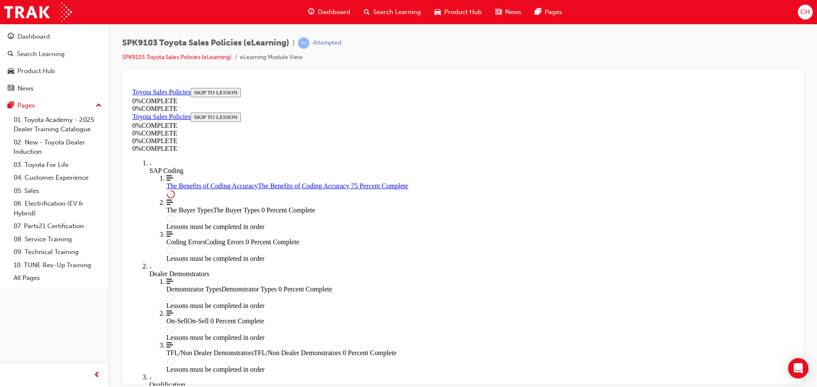
scroll to position [412, 0]
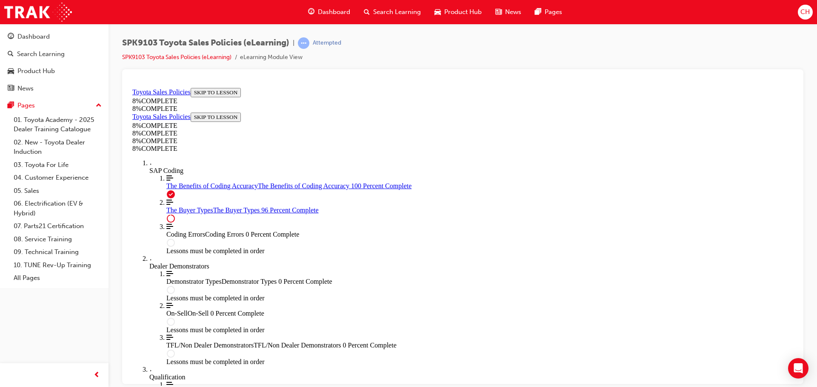
scroll to position [3498, 0]
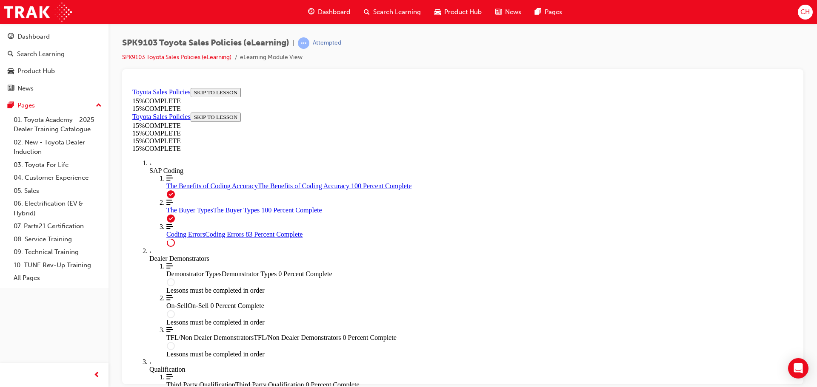
scroll to position [688, 0]
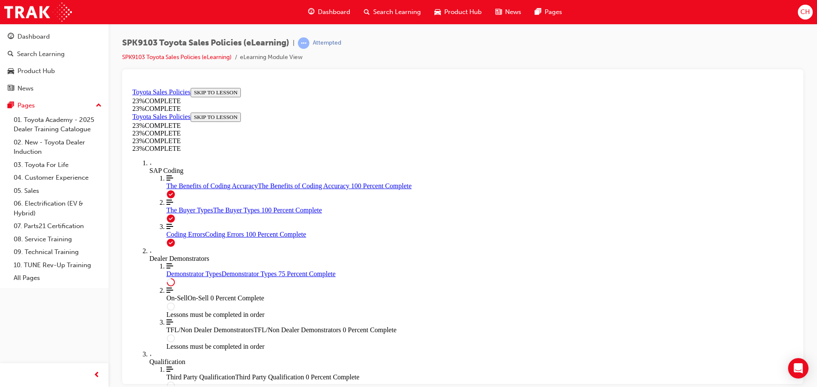
scroll to position [398, 0]
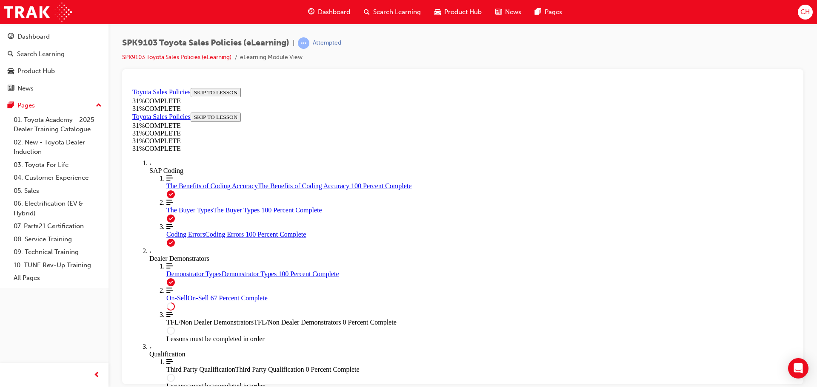
scroll to position [454, 0]
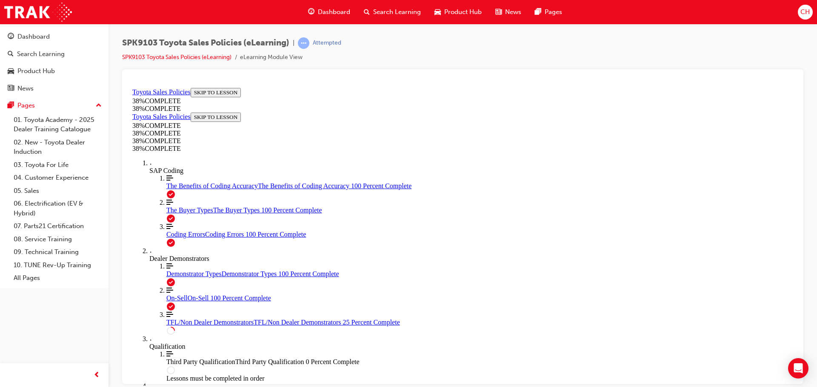
scroll to position [29, 0]
click at [801, 196] on div at bounding box center [462, 226] width 681 height 315
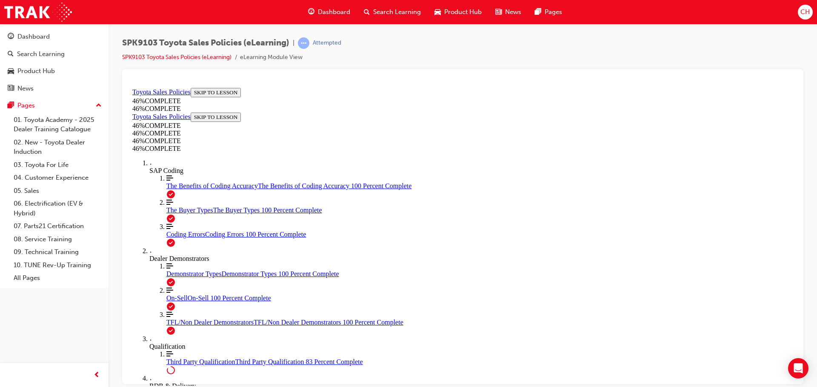
scroll to position [712, 0]
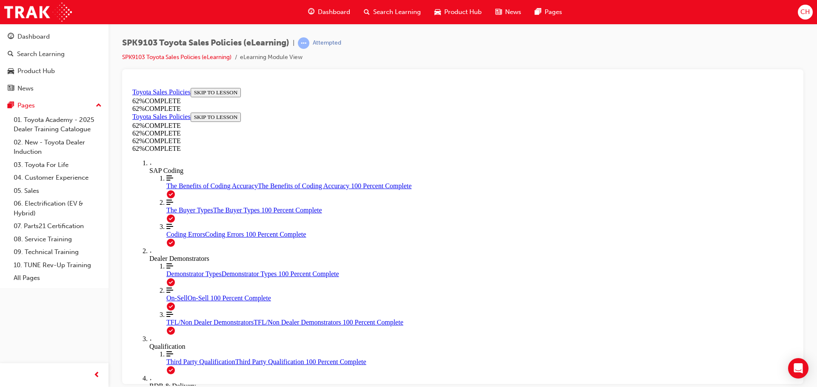
scroll to position [29, 0]
drag, startPoint x: 925, startPoint y: 302, endPoint x: 792, endPoint y: 219, distance: 156.3
drag, startPoint x: 571, startPoint y: 305, endPoint x: 561, endPoint y: 322, distance: 20.0
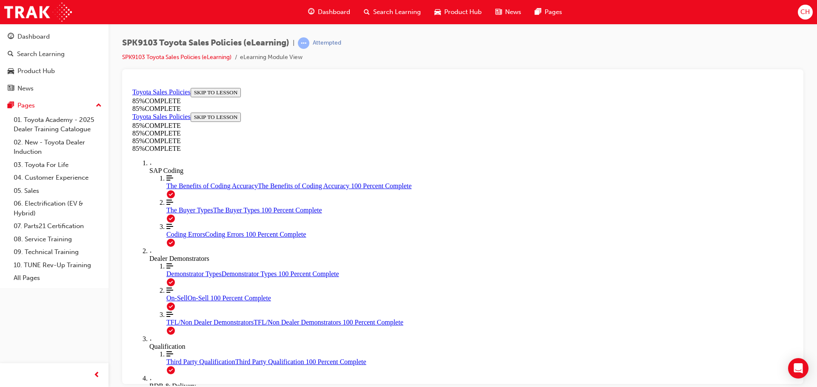
scroll to position [1386, 0]
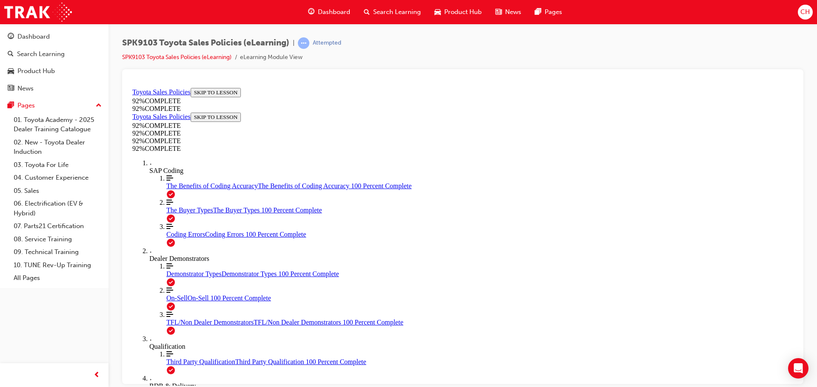
scroll to position [116, 0]
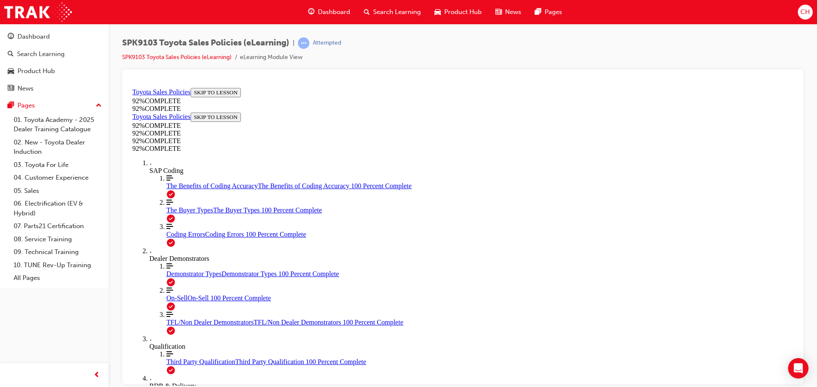
scroll to position [184, 0]
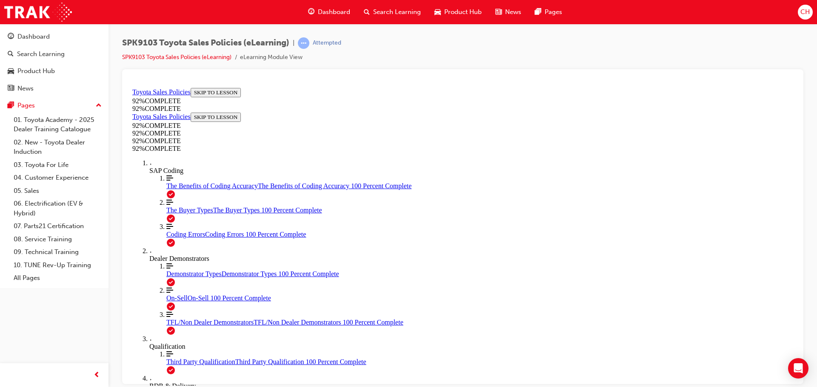
scroll to position [111, 0]
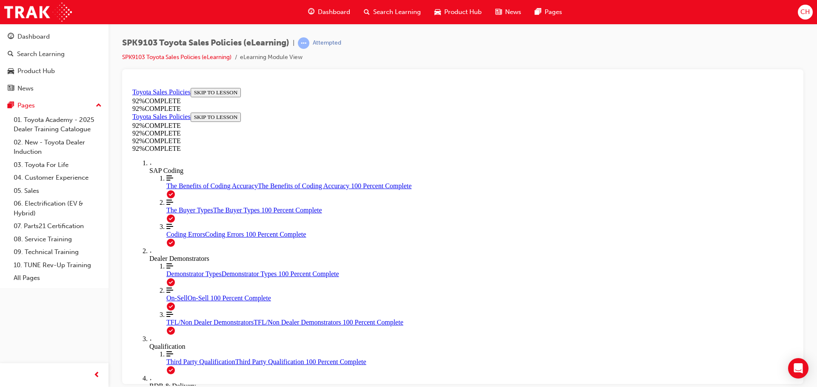
scroll to position [31, 0]
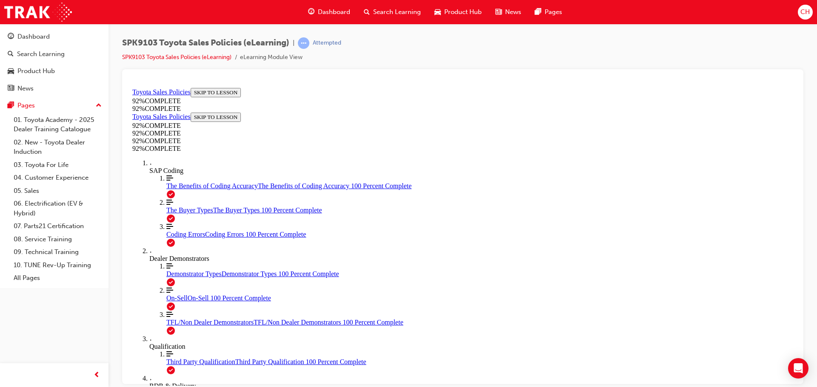
drag, startPoint x: 378, startPoint y: 209, endPoint x: 549, endPoint y: 226, distance: 171.8
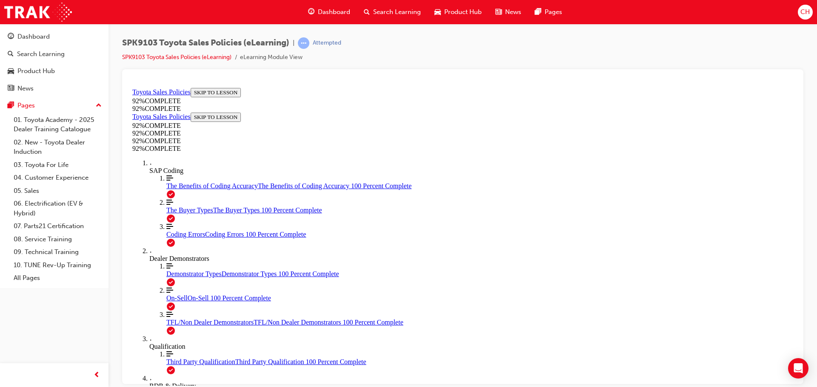
drag, startPoint x: 561, startPoint y: 212, endPoint x: 369, endPoint y: 215, distance: 191.4
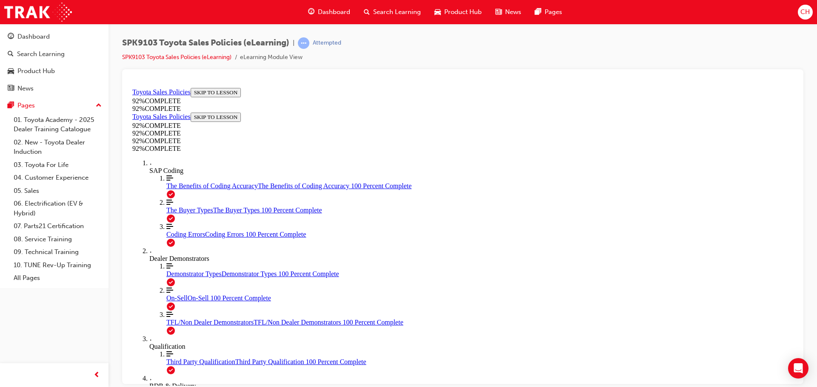
scroll to position [114, 0]
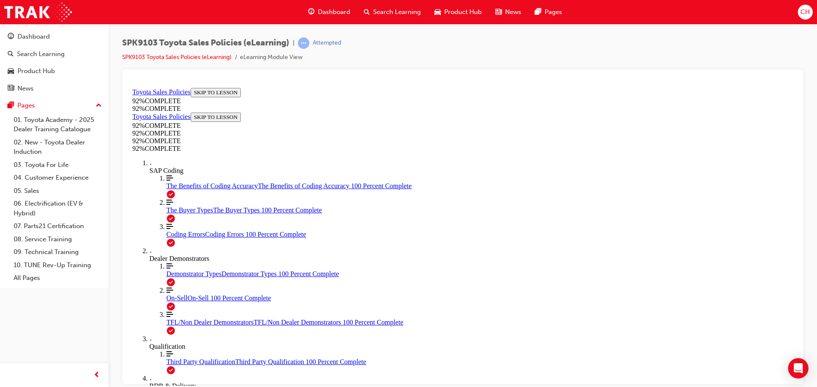
drag, startPoint x: 503, startPoint y: 356, endPoint x: 503, endPoint y: 370, distance: 14.0
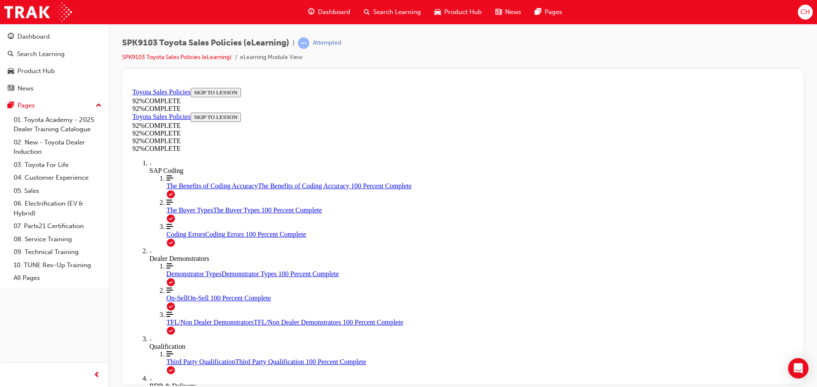
drag, startPoint x: 510, startPoint y: 296, endPoint x: 510, endPoint y: 286, distance: 10.2
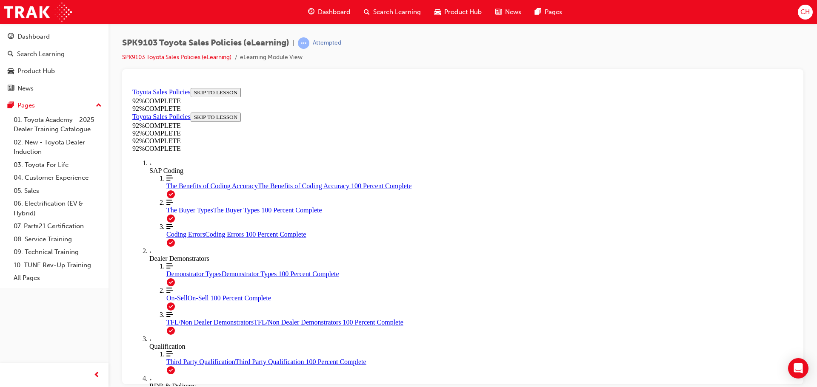
scroll to position [116, 0]
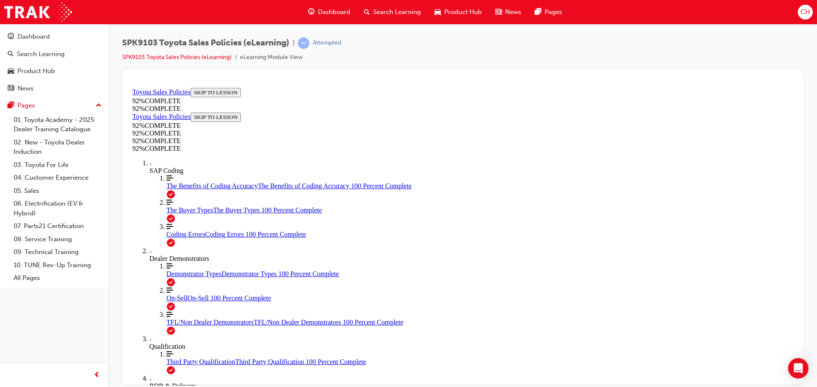
scroll to position [163, 0]
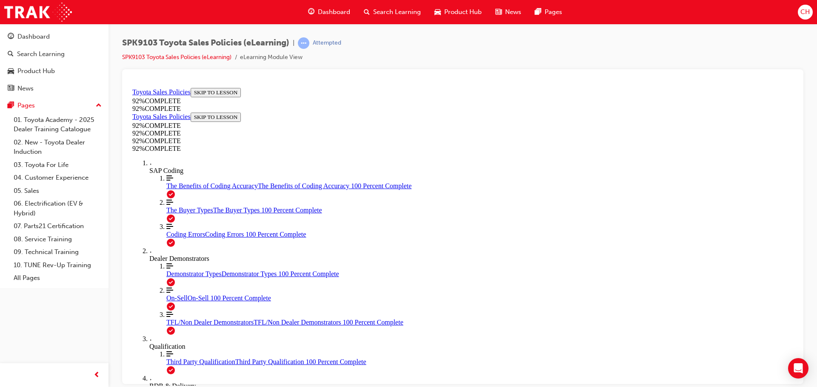
scroll to position [31, 0]
drag, startPoint x: 478, startPoint y: 308, endPoint x: 498, endPoint y: 320, distance: 24.2
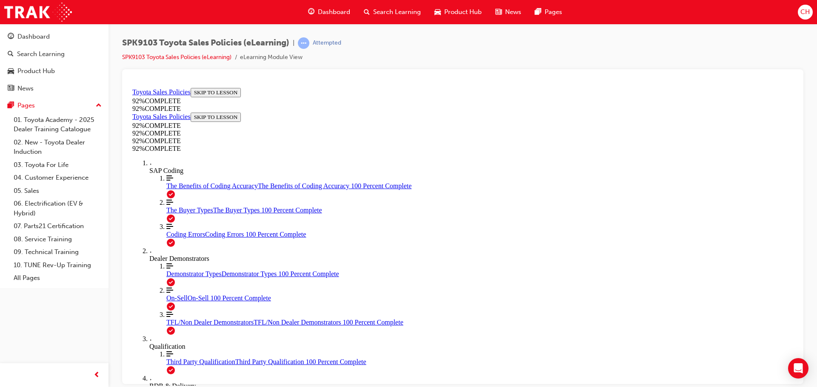
drag, startPoint x: 516, startPoint y: 356, endPoint x: 518, endPoint y: 349, distance: 7.1
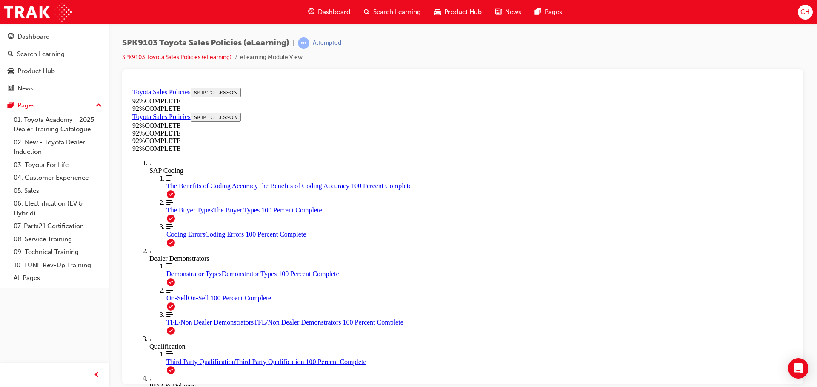
scroll to position [31, 0]
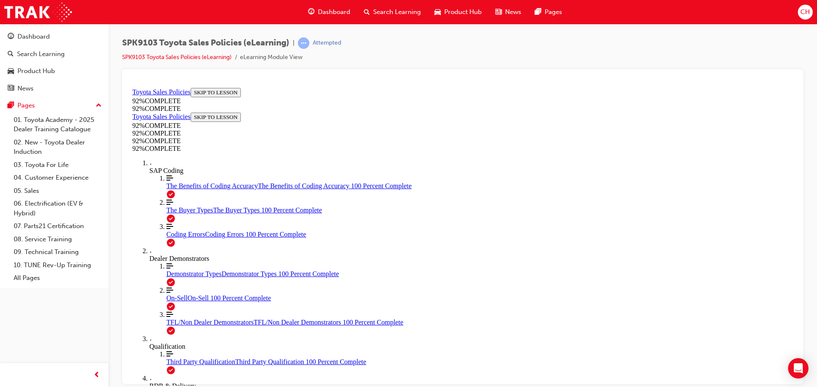
scroll to position [74, 0]
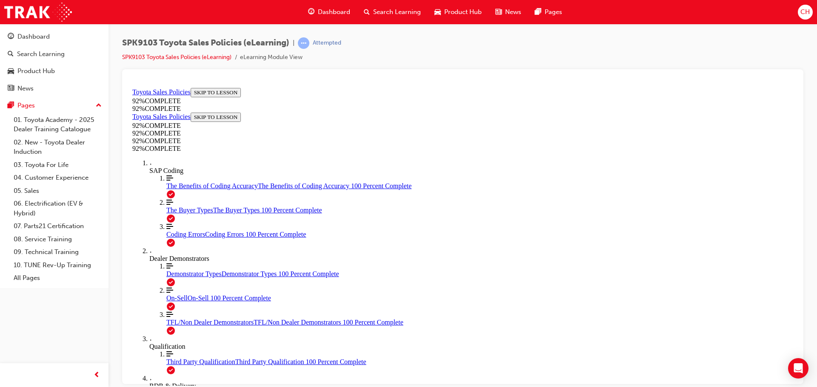
scroll to position [31, 0]
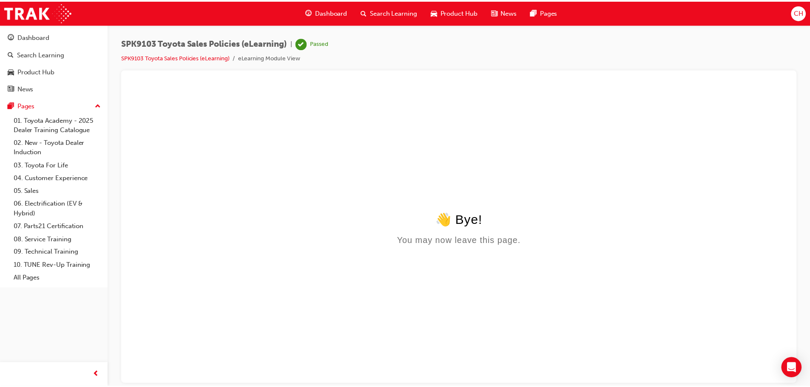
scroll to position [0, 0]
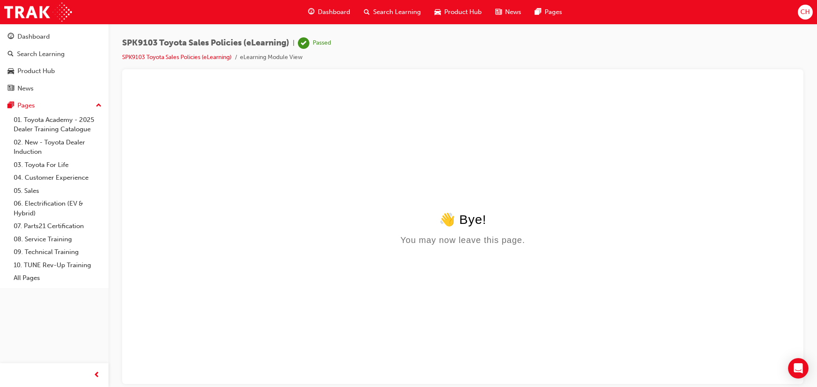
click at [341, 6] on div "Dashboard" at bounding box center [329, 11] width 56 height 17
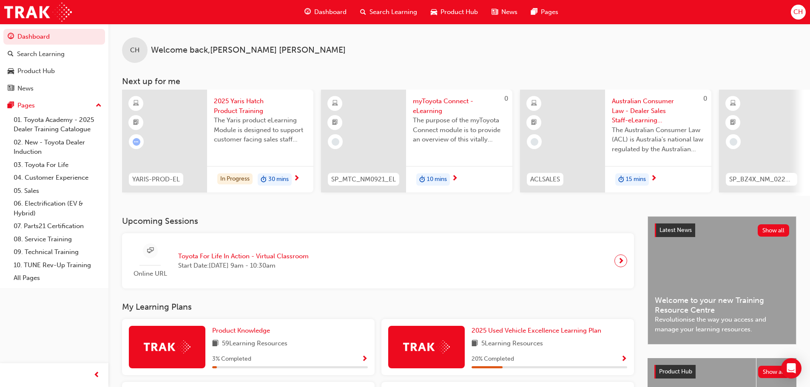
click at [392, 6] on div "Search Learning" at bounding box center [388, 11] width 71 height 17
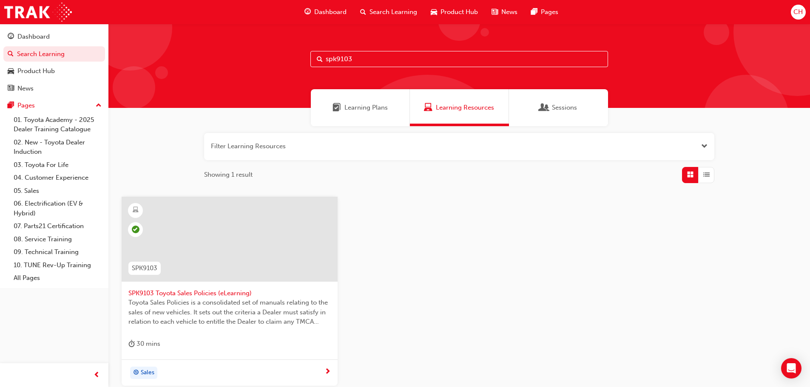
click at [336, 147] on button "button" at bounding box center [459, 146] width 510 height 27
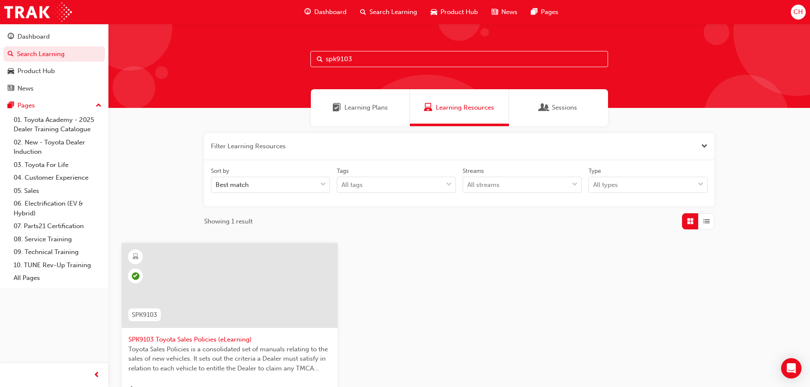
click at [327, 141] on button "button" at bounding box center [459, 146] width 510 height 27
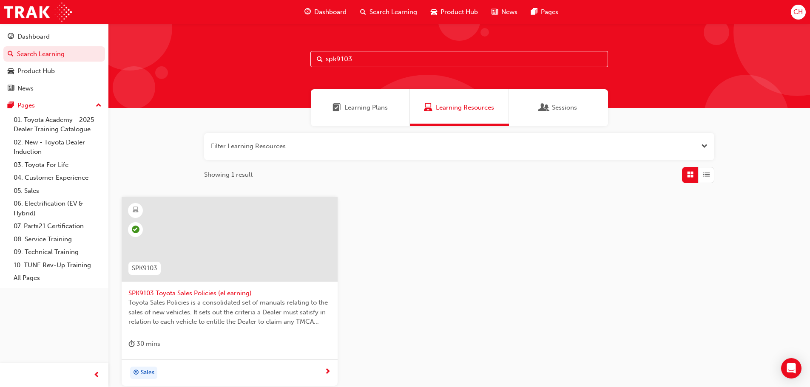
click at [313, 140] on button "button" at bounding box center [459, 146] width 510 height 27
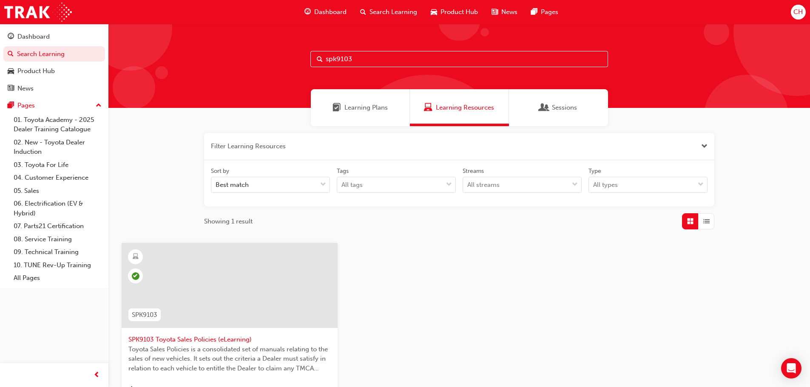
click at [360, 57] on input "spk9103" at bounding box center [459, 59] width 298 height 16
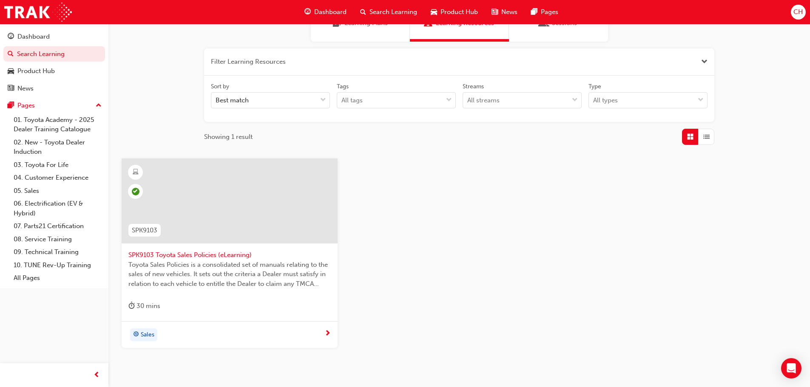
scroll to position [85, 0]
click at [182, 258] on span "SPK9103 Toyota Sales Policies (eLearning)" at bounding box center [229, 255] width 202 height 10
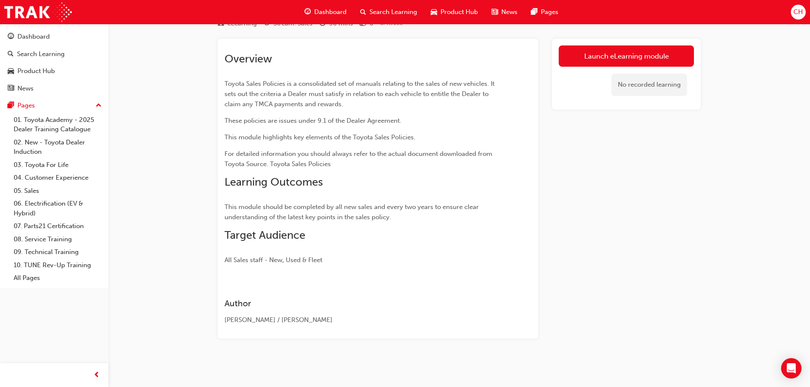
scroll to position [38, 0]
click at [685, 81] on td "Passed" at bounding box center [659, 83] width 56 height 18
